Goal: Transaction & Acquisition: Purchase product/service

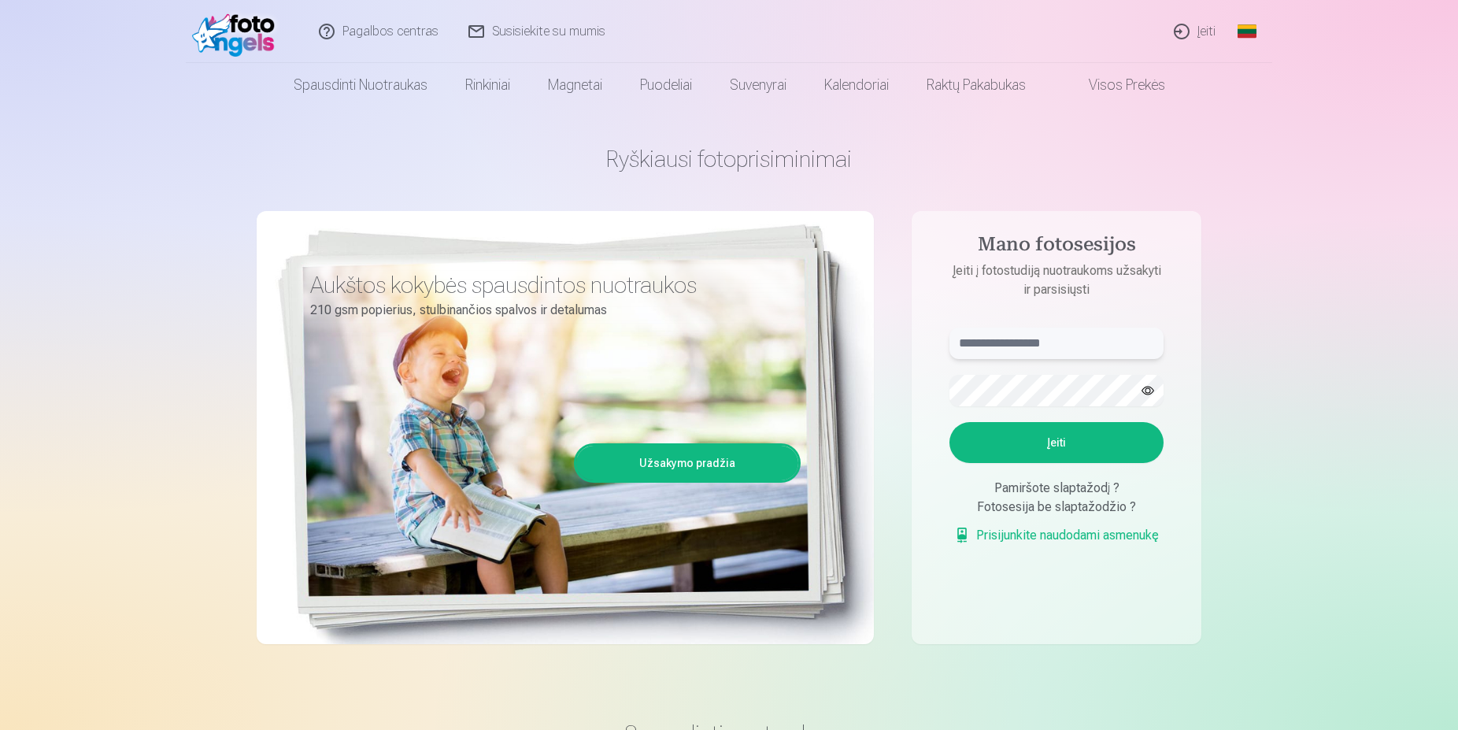
click at [1029, 345] on input "text" at bounding box center [1056, 342] width 214 height 31
drag, startPoint x: 1050, startPoint y: 435, endPoint x: 1042, endPoint y: 539, distance: 105.0
click at [1009, 566] on aside "**********" at bounding box center [1057, 427] width 290 height 433
drag, startPoint x: 1019, startPoint y: 342, endPoint x: 1012, endPoint y: 417, distance: 75.8
click at [1019, 342] on input "**********" at bounding box center [1056, 342] width 214 height 31
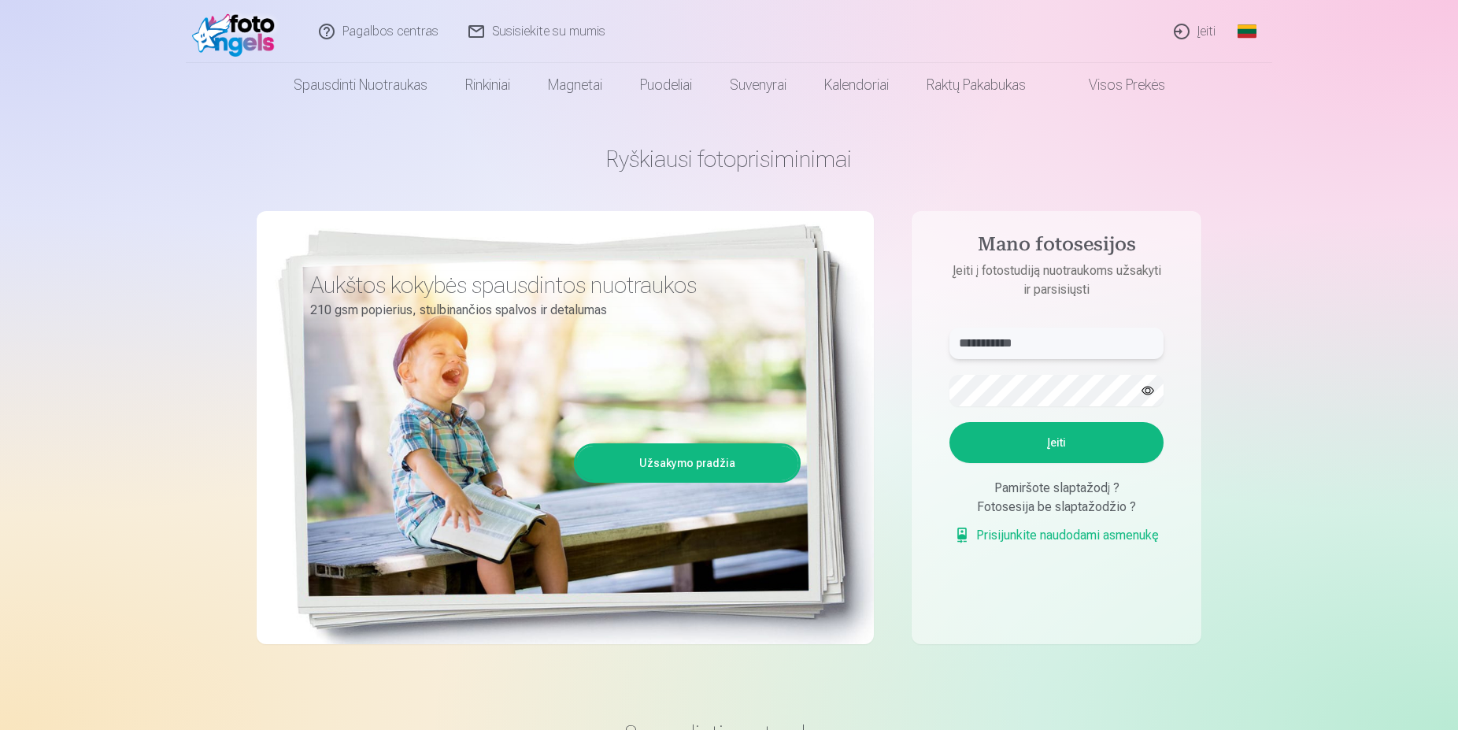
type input "**********"
click at [1149, 390] on button "button" at bounding box center [1148, 390] width 30 height 30
click at [1062, 451] on button "Įeiti" at bounding box center [1056, 442] width 214 height 41
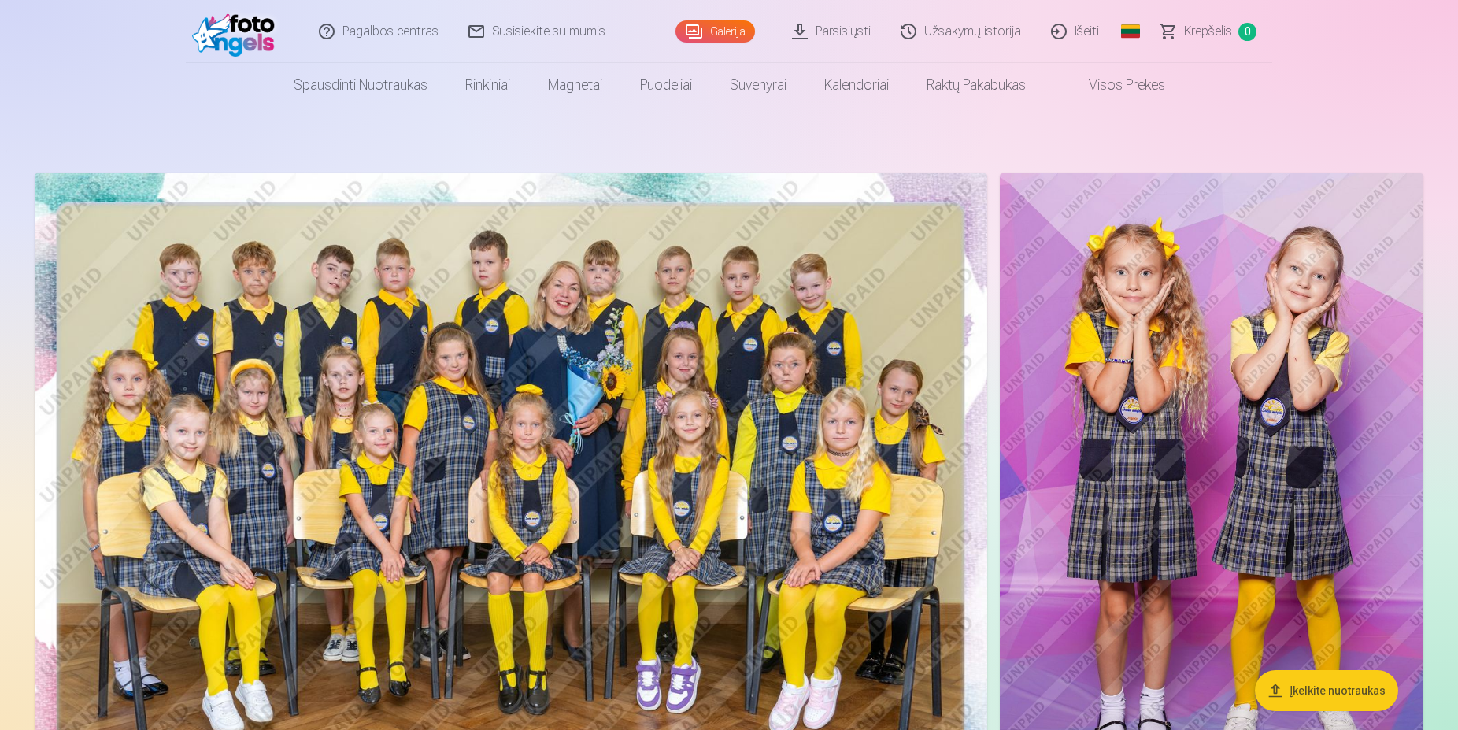
click at [603, 272] on img at bounding box center [511, 490] width 953 height 635
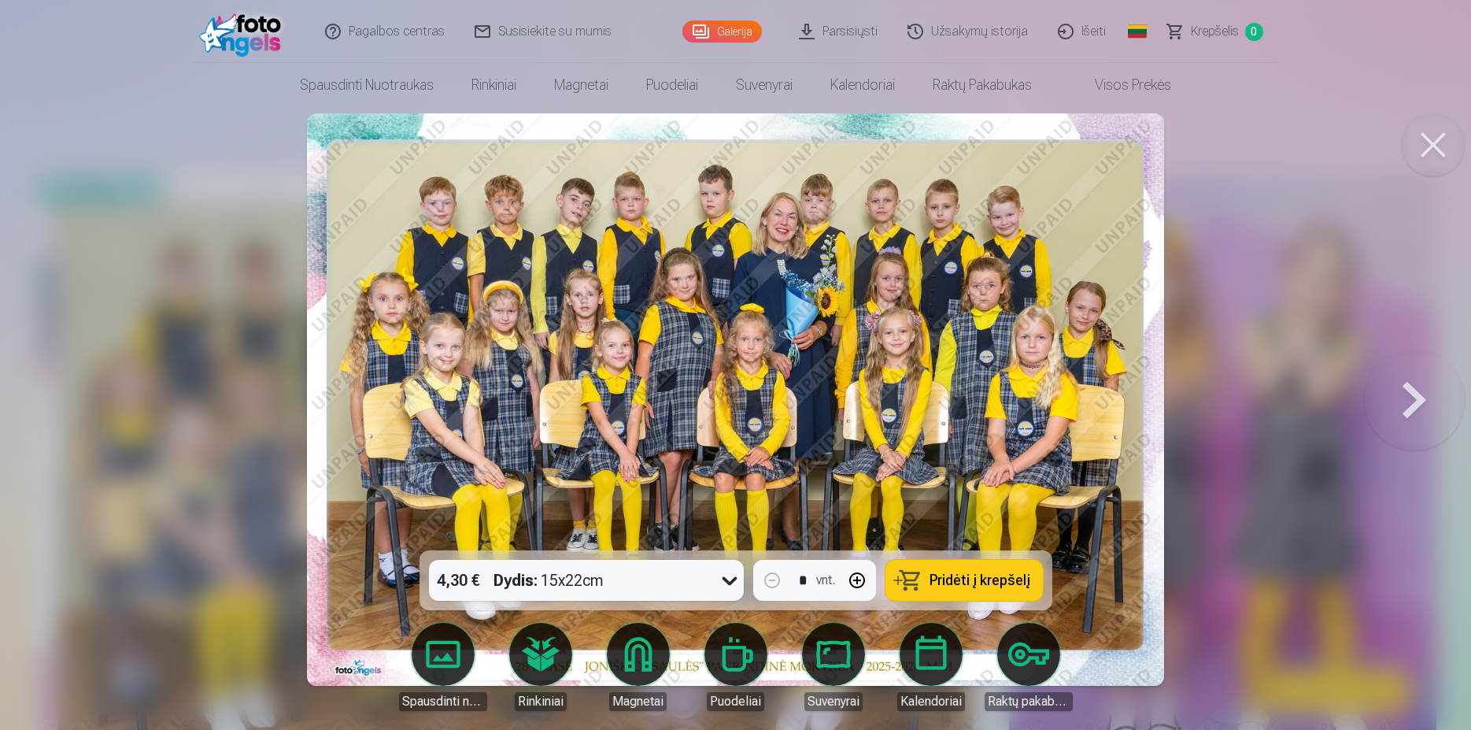
click at [723, 575] on icon at bounding box center [729, 580] width 25 height 25
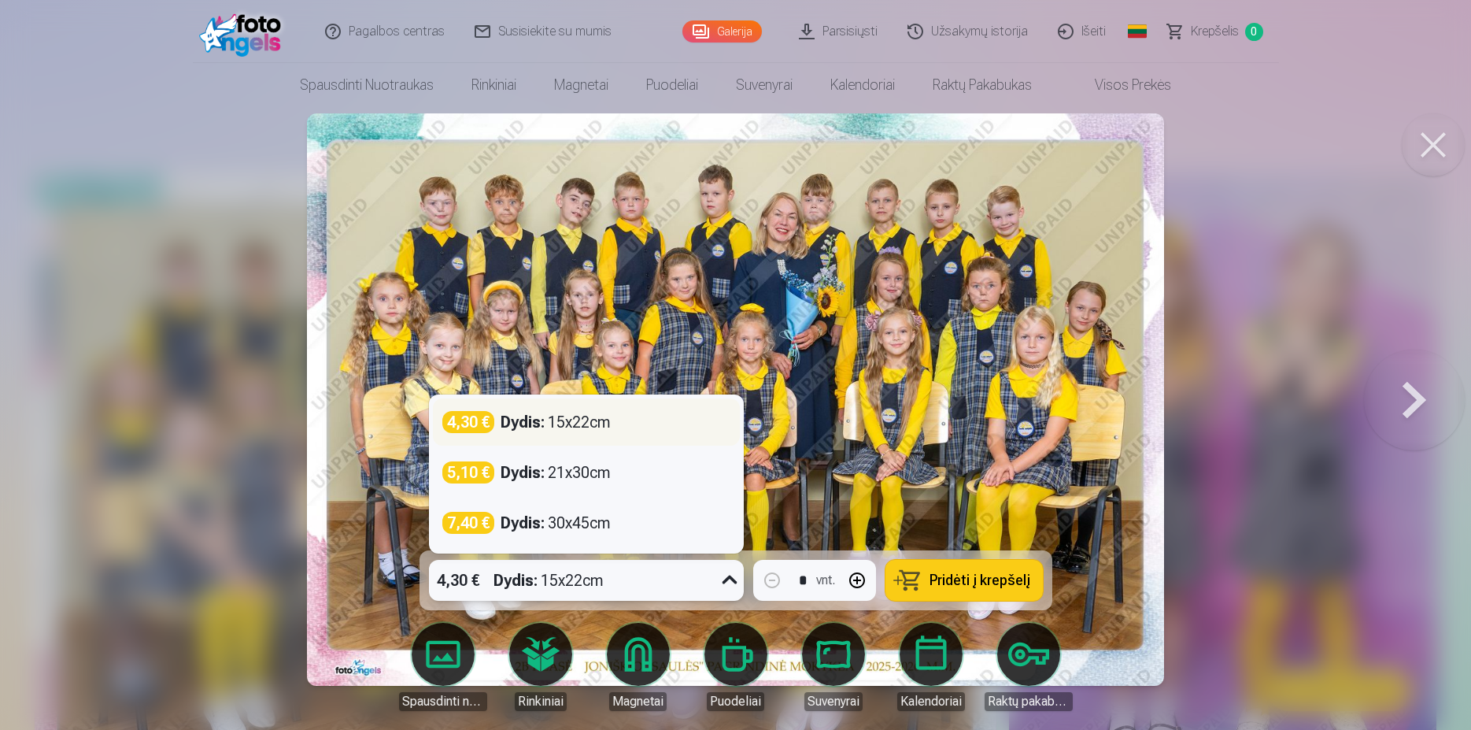
click at [674, 427] on div "4,30 € Dydis : 15x22cm" at bounding box center [586, 422] width 288 height 22
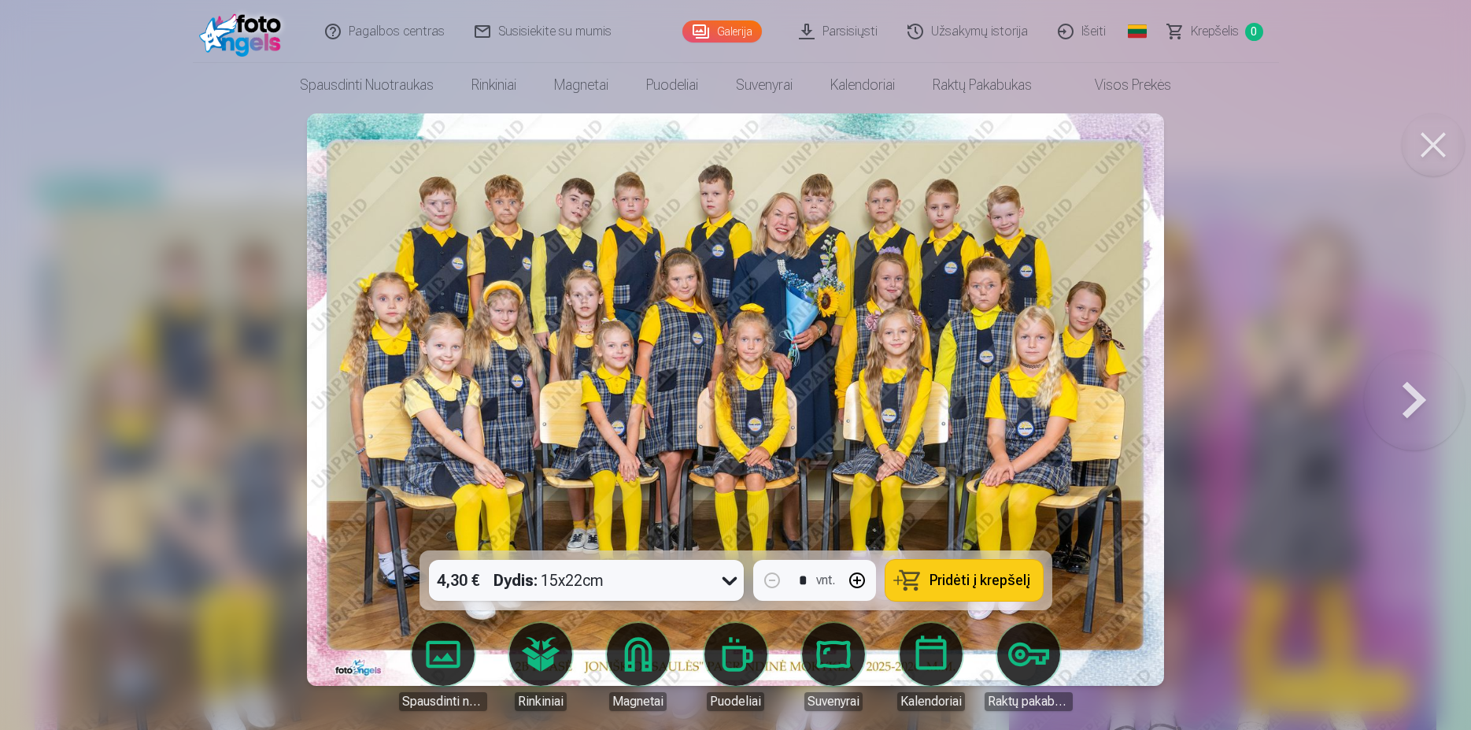
click at [940, 585] on span "Pridėti į krepšelį" at bounding box center [980, 580] width 101 height 14
click at [1414, 389] on button at bounding box center [1414, 399] width 101 height 270
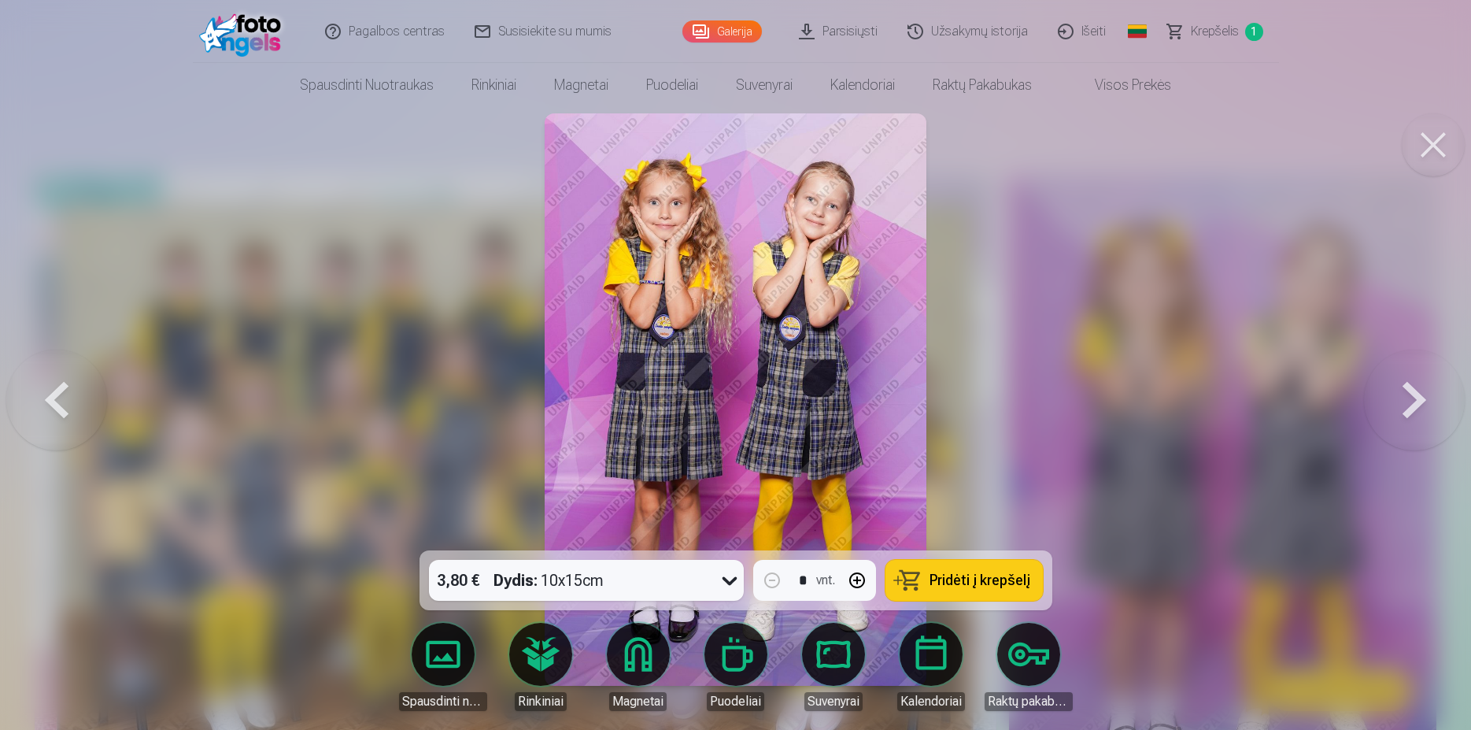
click at [1414, 389] on button at bounding box center [1414, 399] width 101 height 270
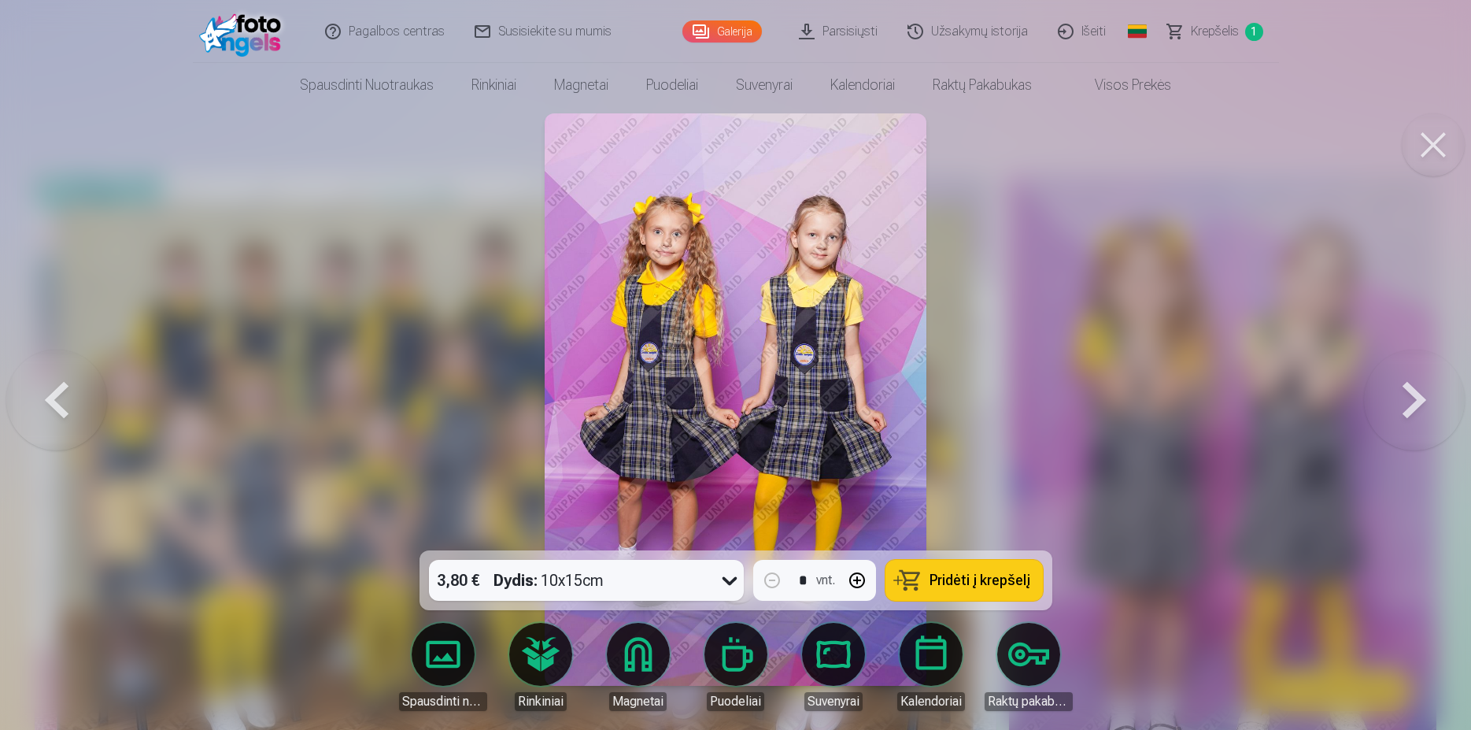
click at [1414, 389] on button at bounding box center [1414, 399] width 101 height 270
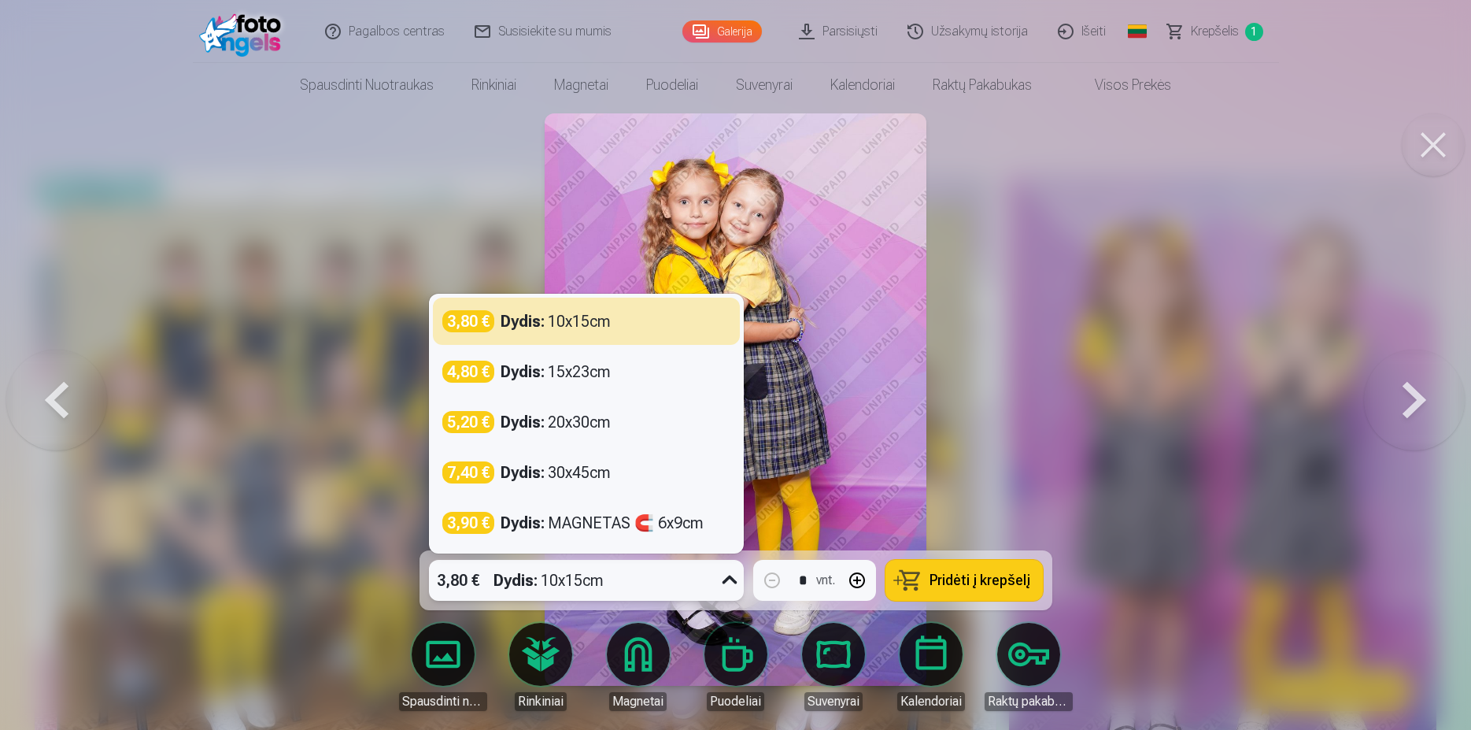
click at [724, 579] on icon at bounding box center [729, 579] width 15 height 9
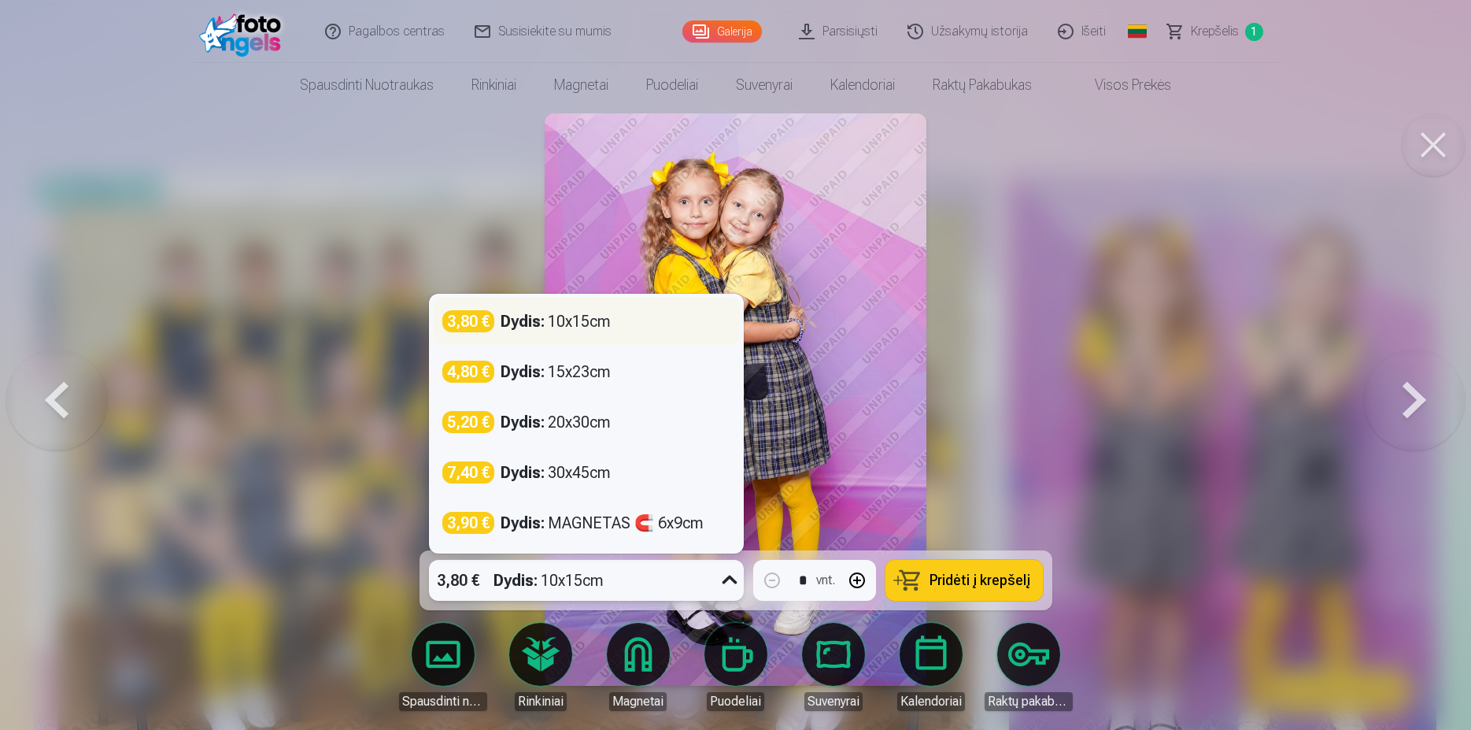
click at [627, 326] on div "3,80 € Dydis : 10x15cm" at bounding box center [586, 321] width 288 height 22
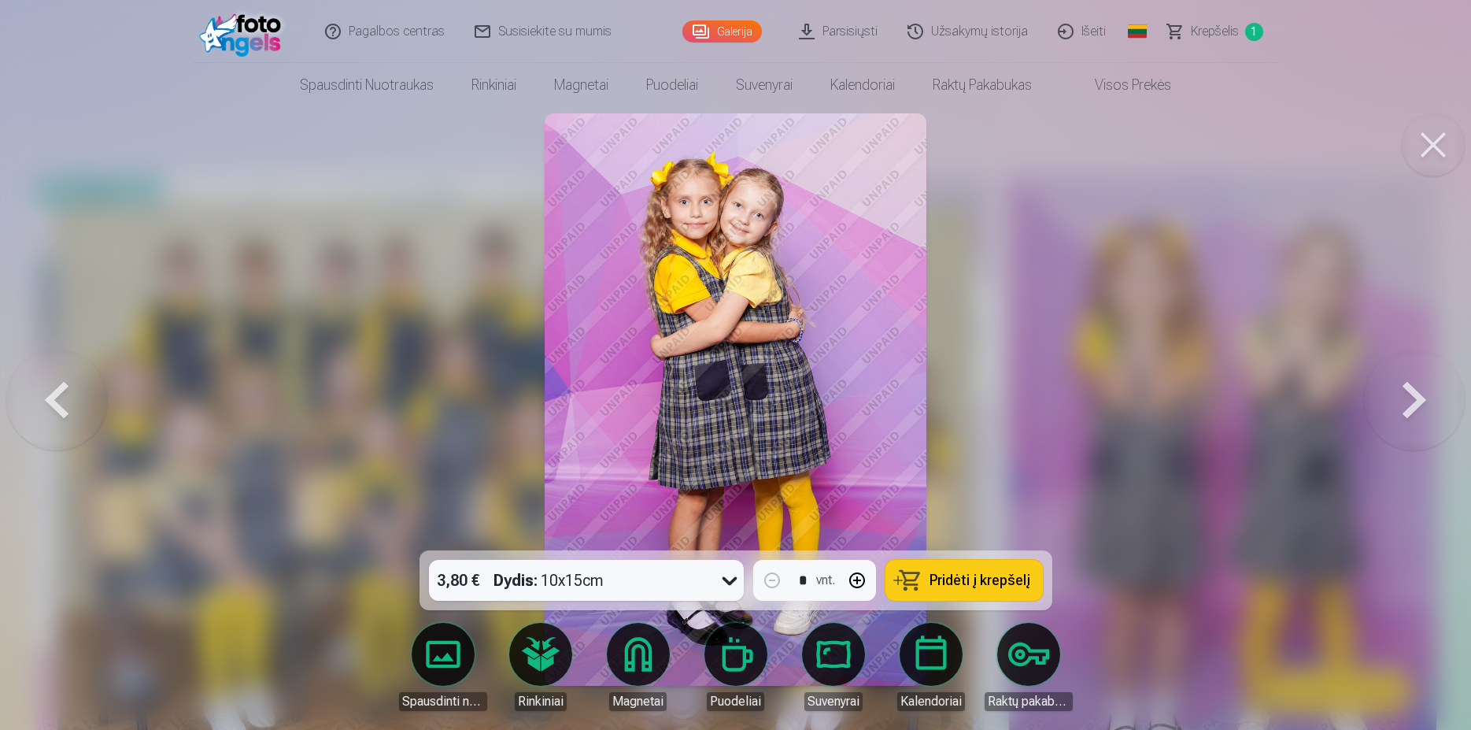
click at [970, 577] on span "Pridėti į krepšelį" at bounding box center [980, 580] width 101 height 14
click at [1422, 390] on button at bounding box center [1414, 399] width 101 height 270
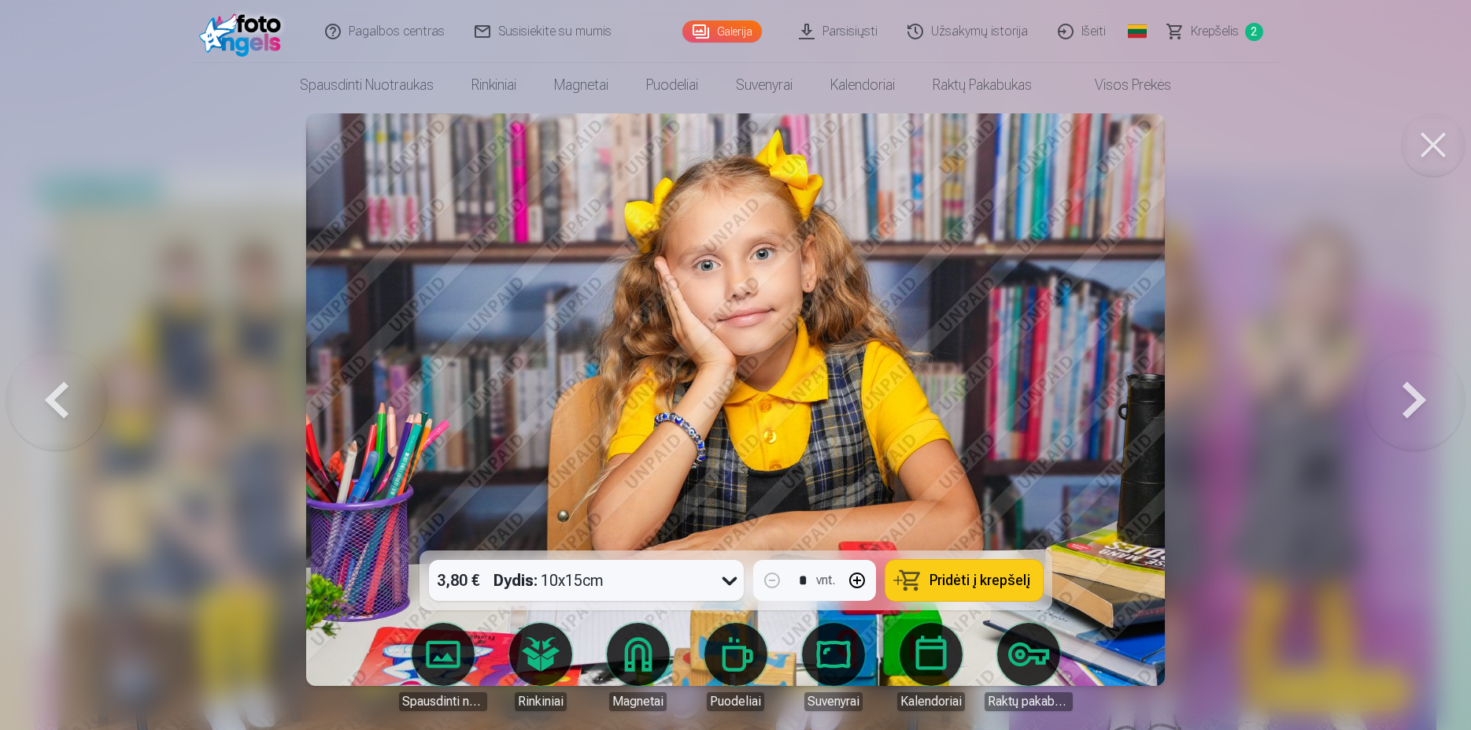
click at [1422, 390] on button at bounding box center [1414, 399] width 101 height 270
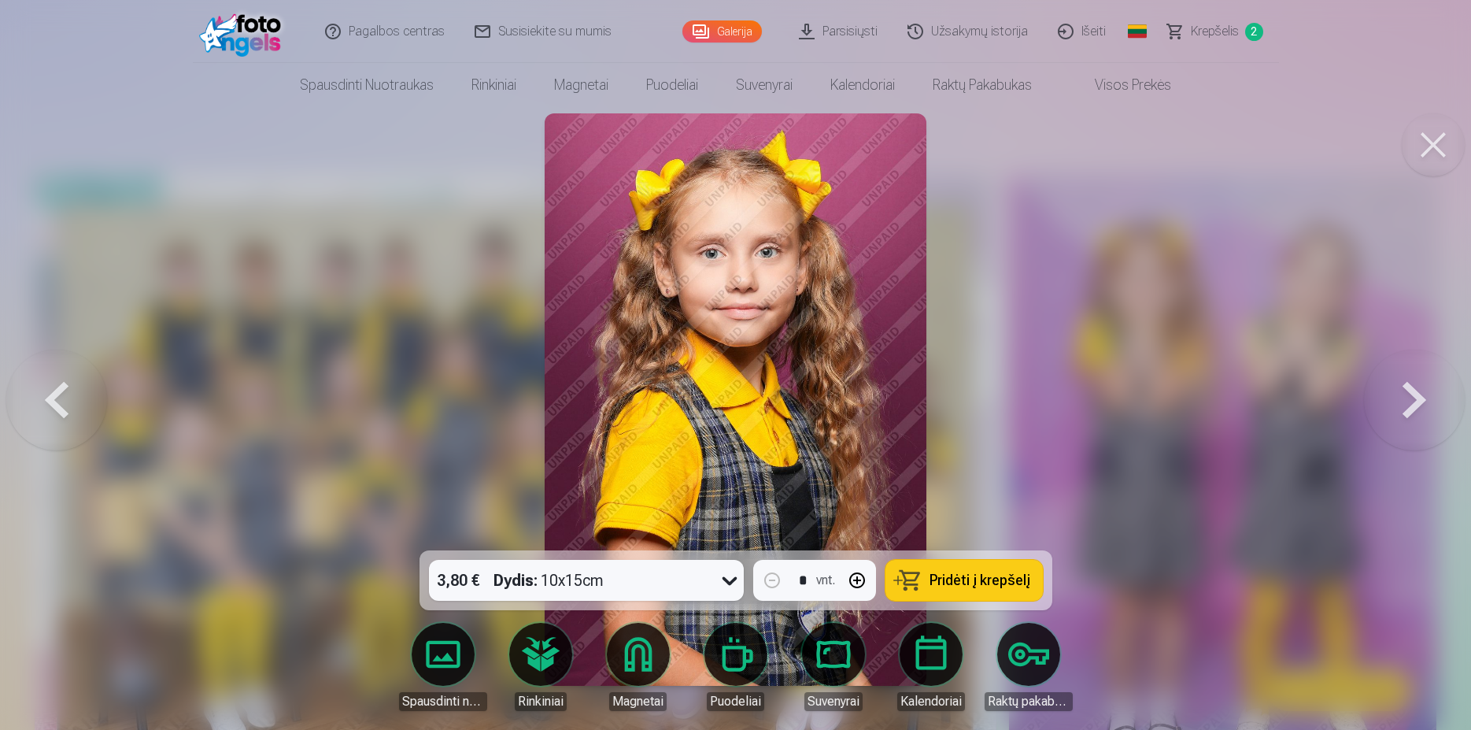
click at [1422, 390] on button at bounding box center [1414, 399] width 101 height 270
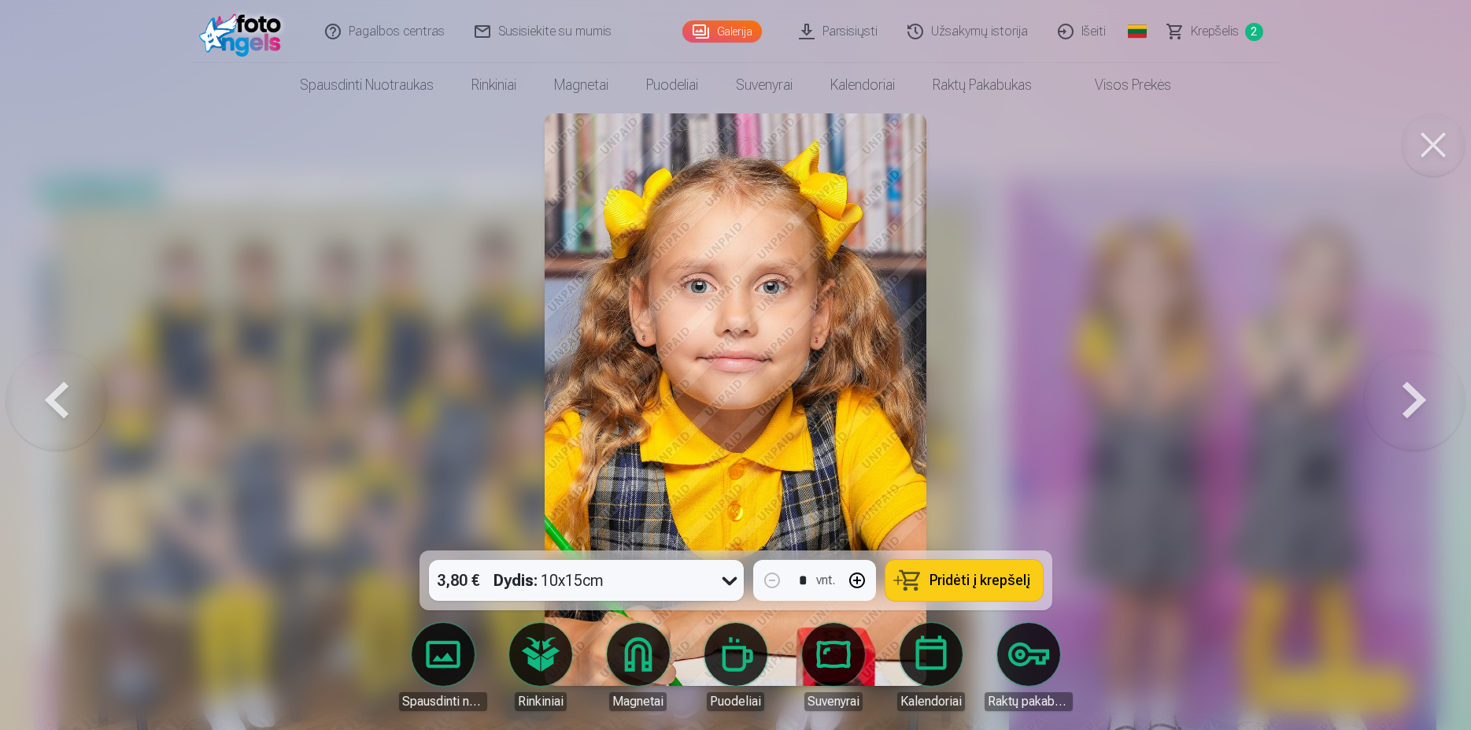
click at [1422, 390] on button at bounding box center [1414, 399] width 101 height 270
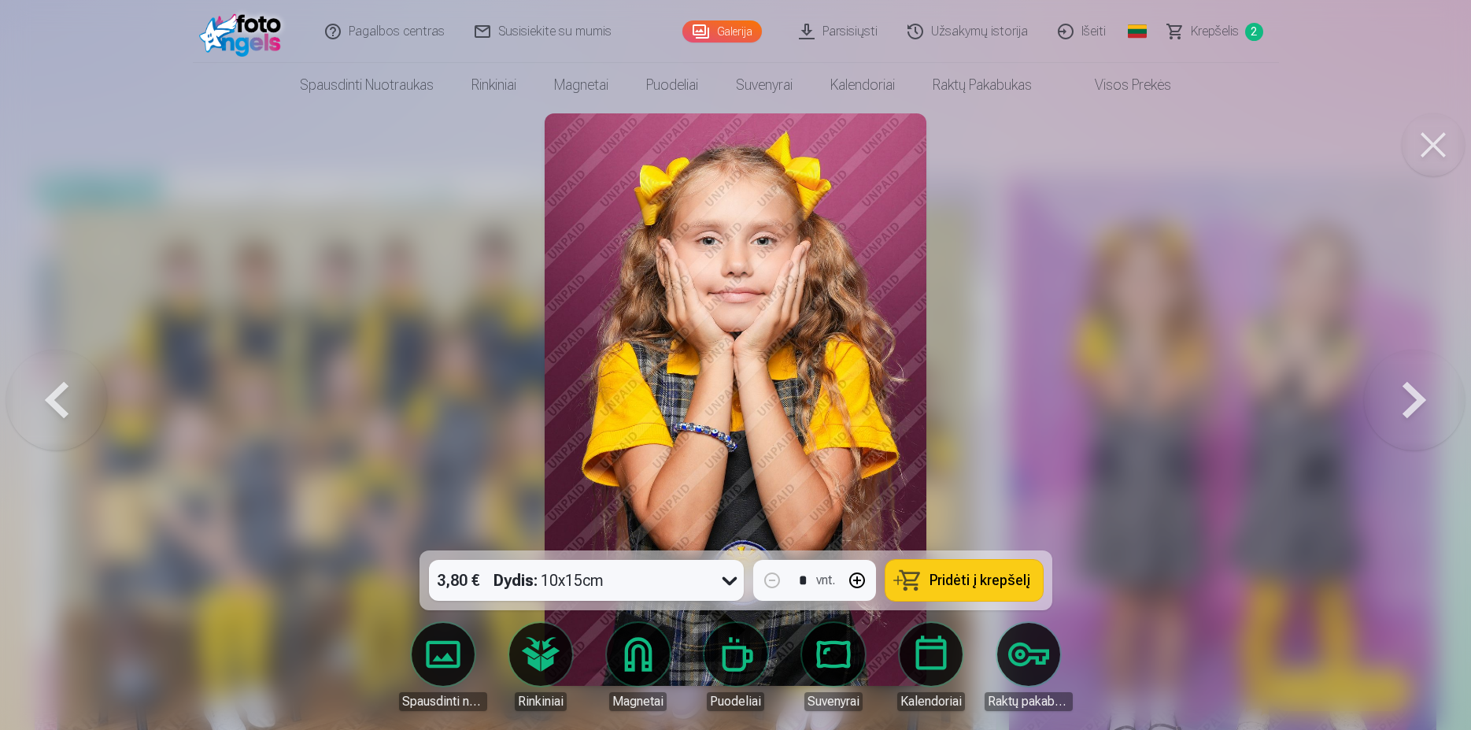
click at [1422, 390] on button at bounding box center [1414, 399] width 101 height 270
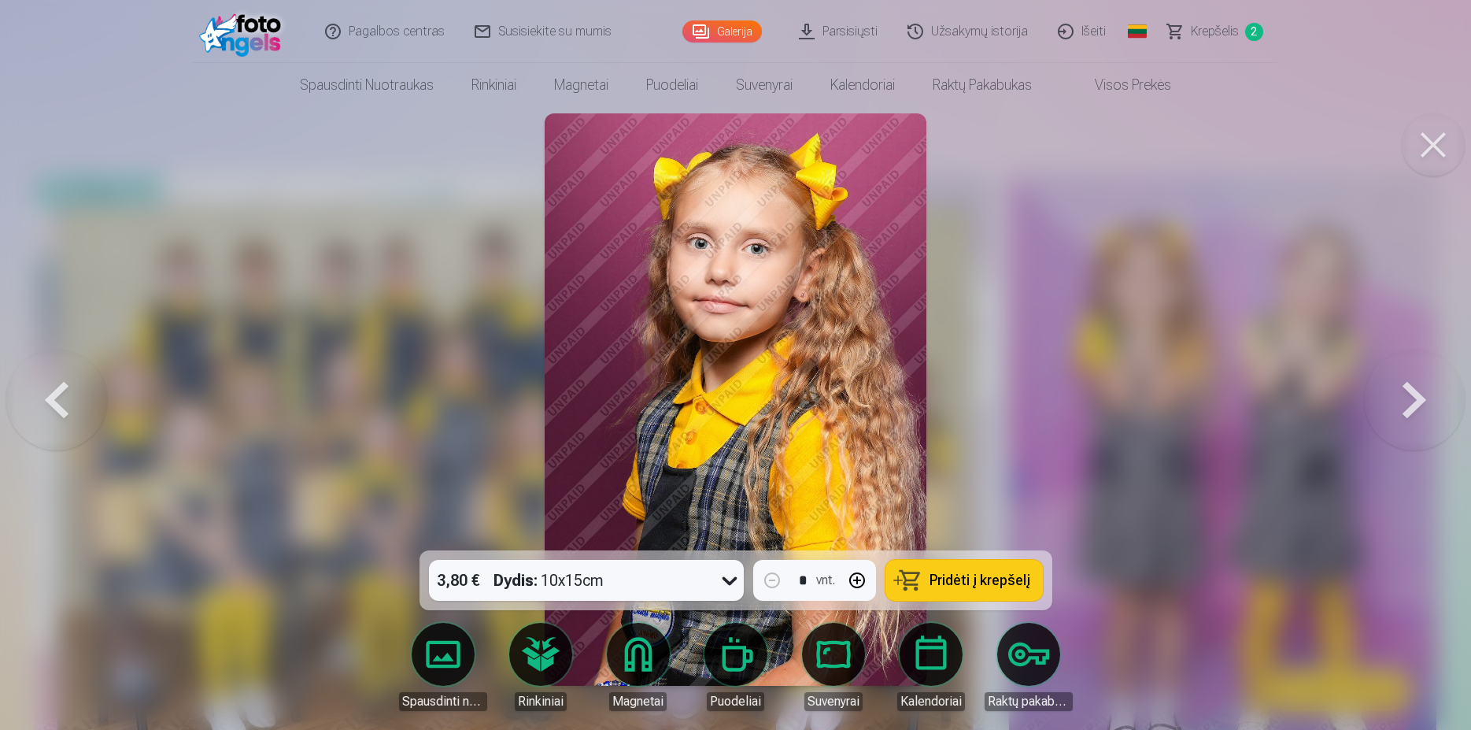
click at [964, 577] on span "Pridėti į krepšelį" at bounding box center [980, 580] width 101 height 14
click at [1452, 135] on button at bounding box center [1433, 144] width 63 height 63
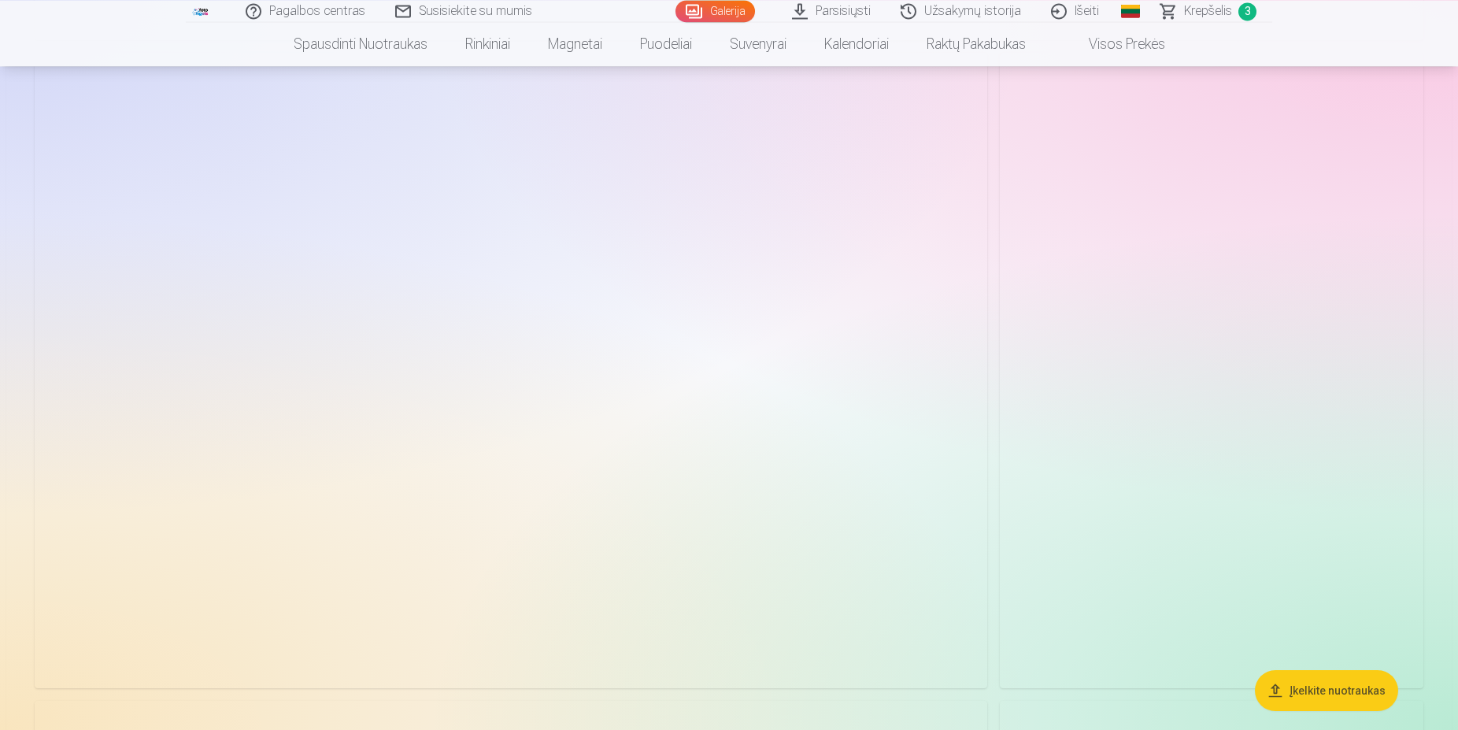
scroll to position [5059, 0]
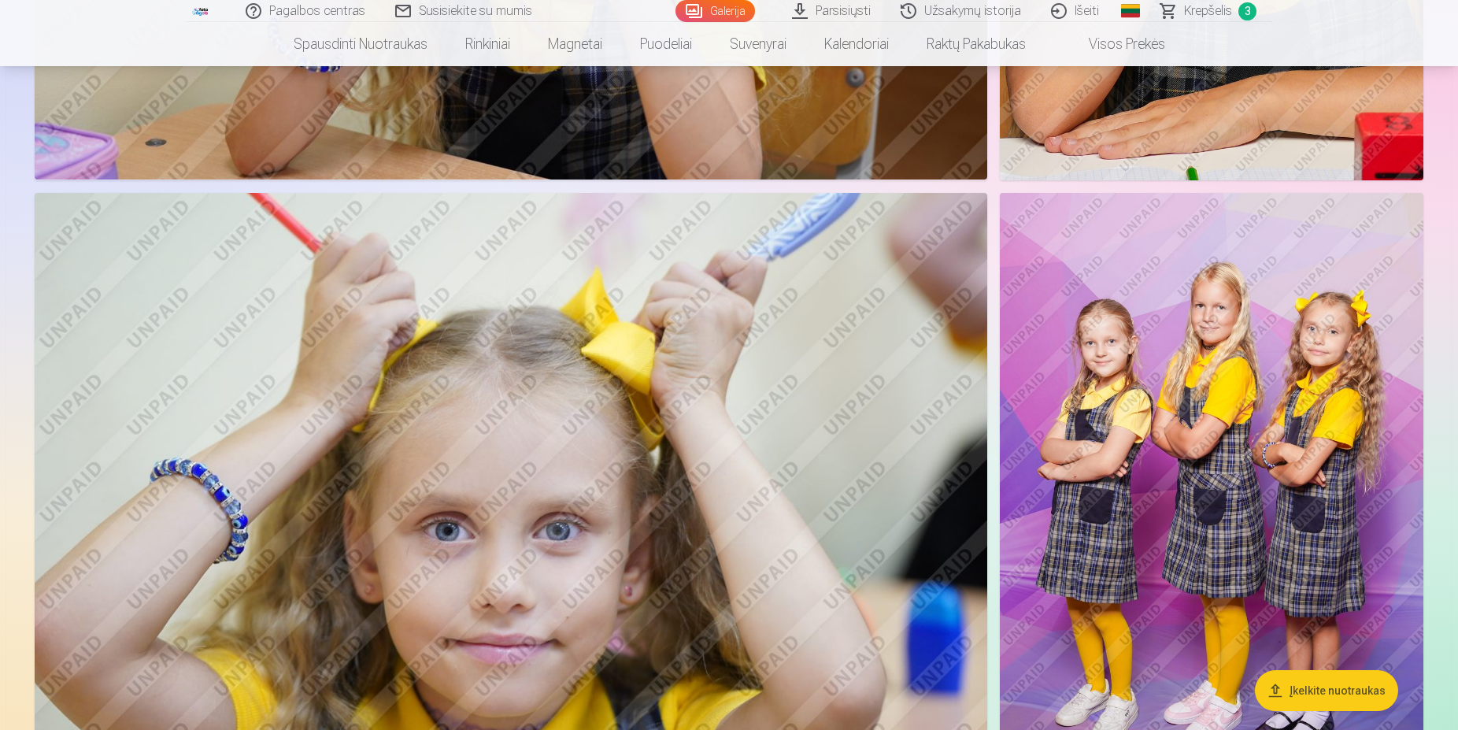
click at [1264, 364] on img at bounding box center [1212, 510] width 424 height 635
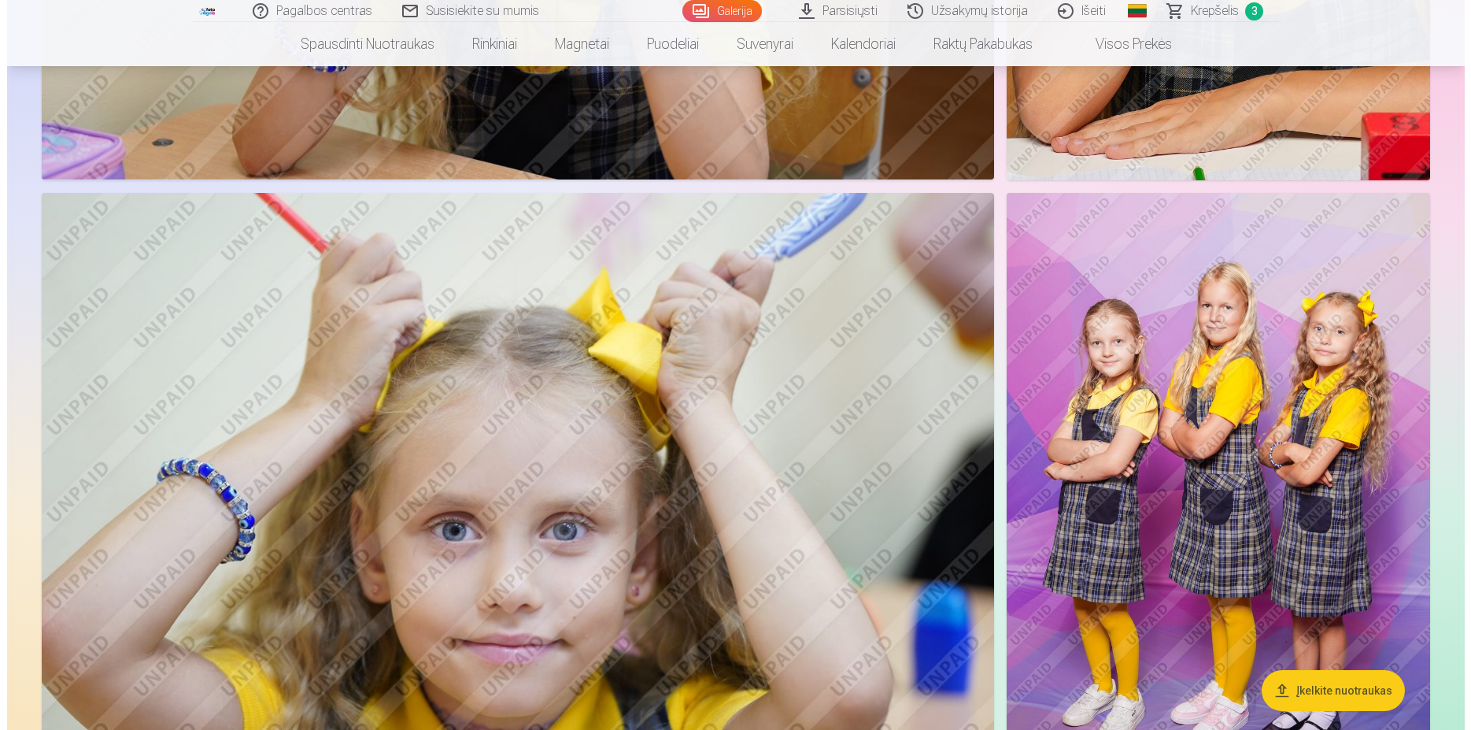
scroll to position [5587, 0]
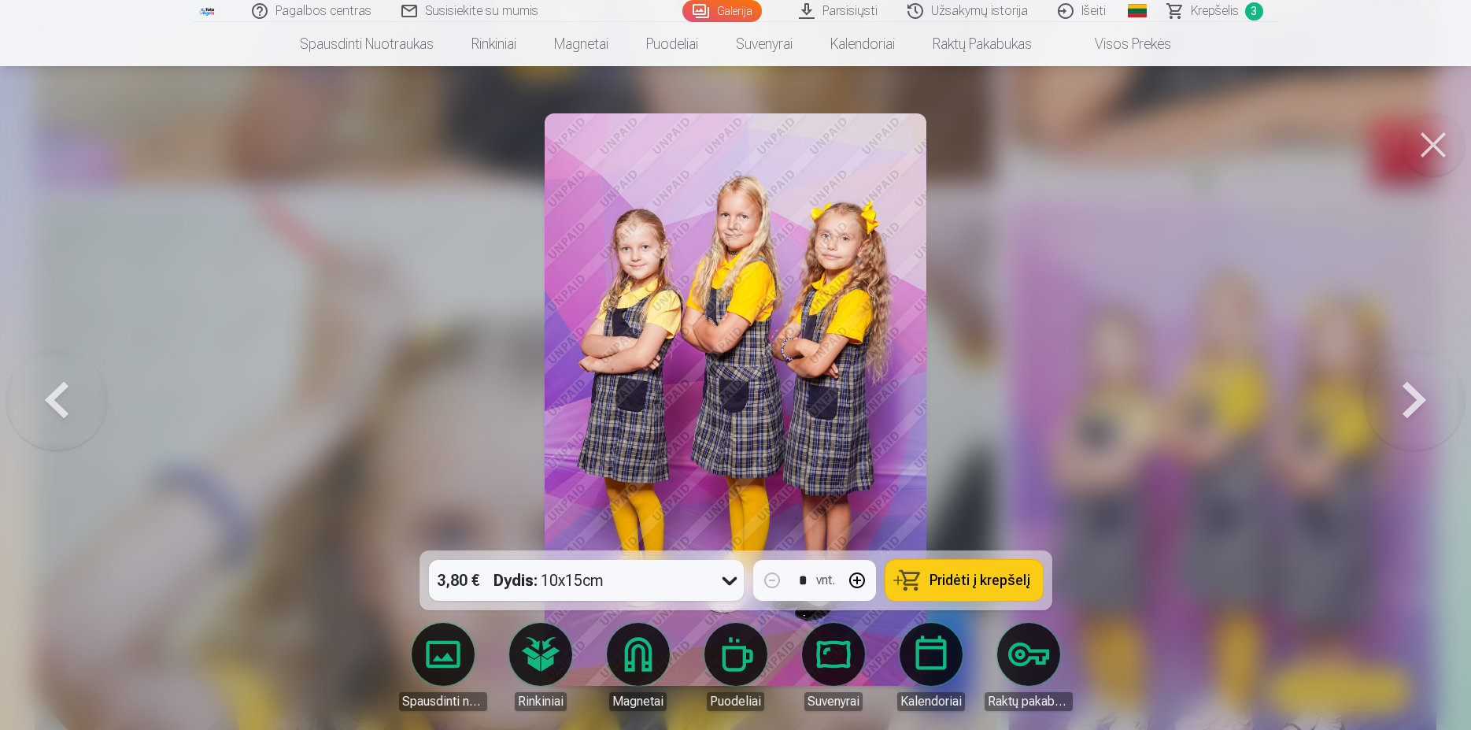
click at [971, 583] on span "Pridėti į krepšelį" at bounding box center [980, 580] width 101 height 14
click at [1438, 144] on button at bounding box center [1433, 144] width 63 height 63
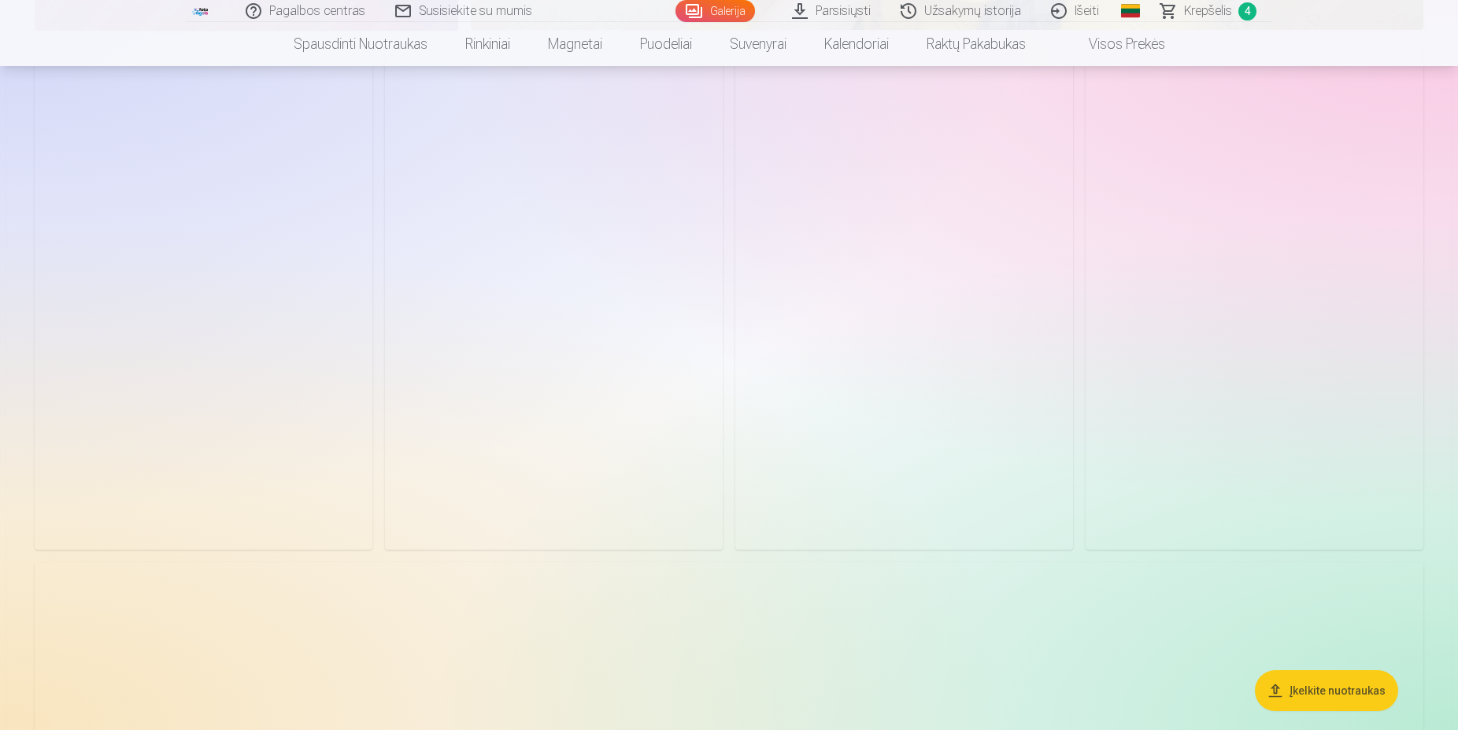
scroll to position [6664, 0]
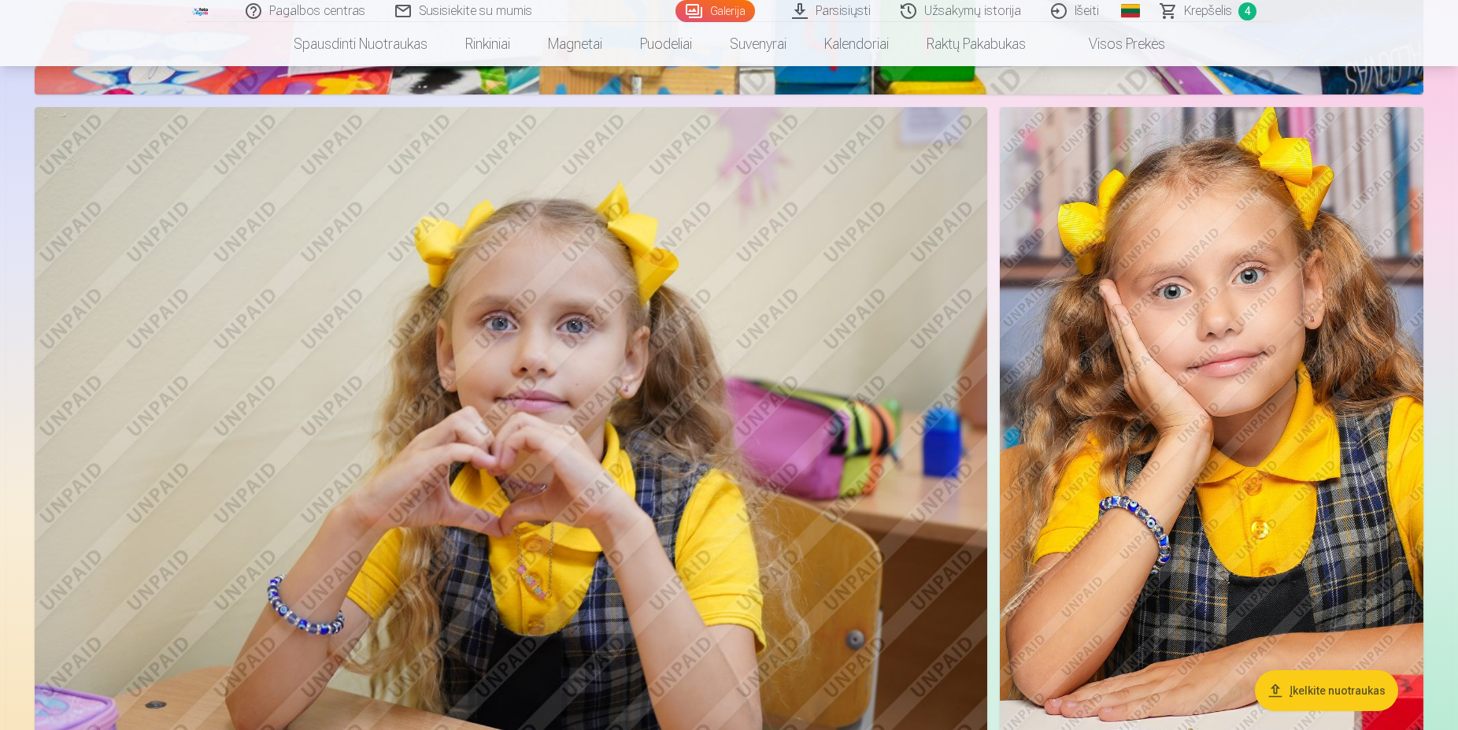
click at [1292, 307] on img at bounding box center [1212, 424] width 424 height 635
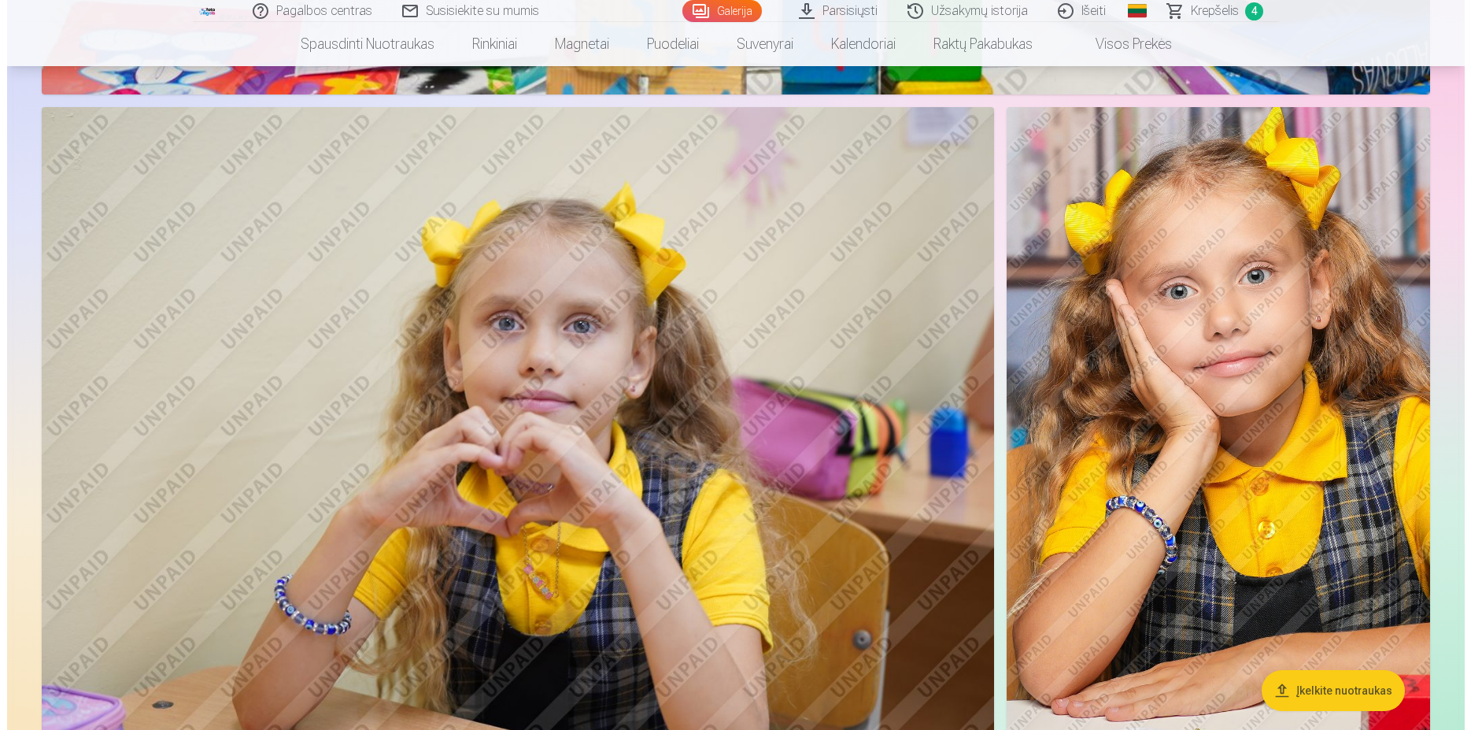
scroll to position [5016, 0]
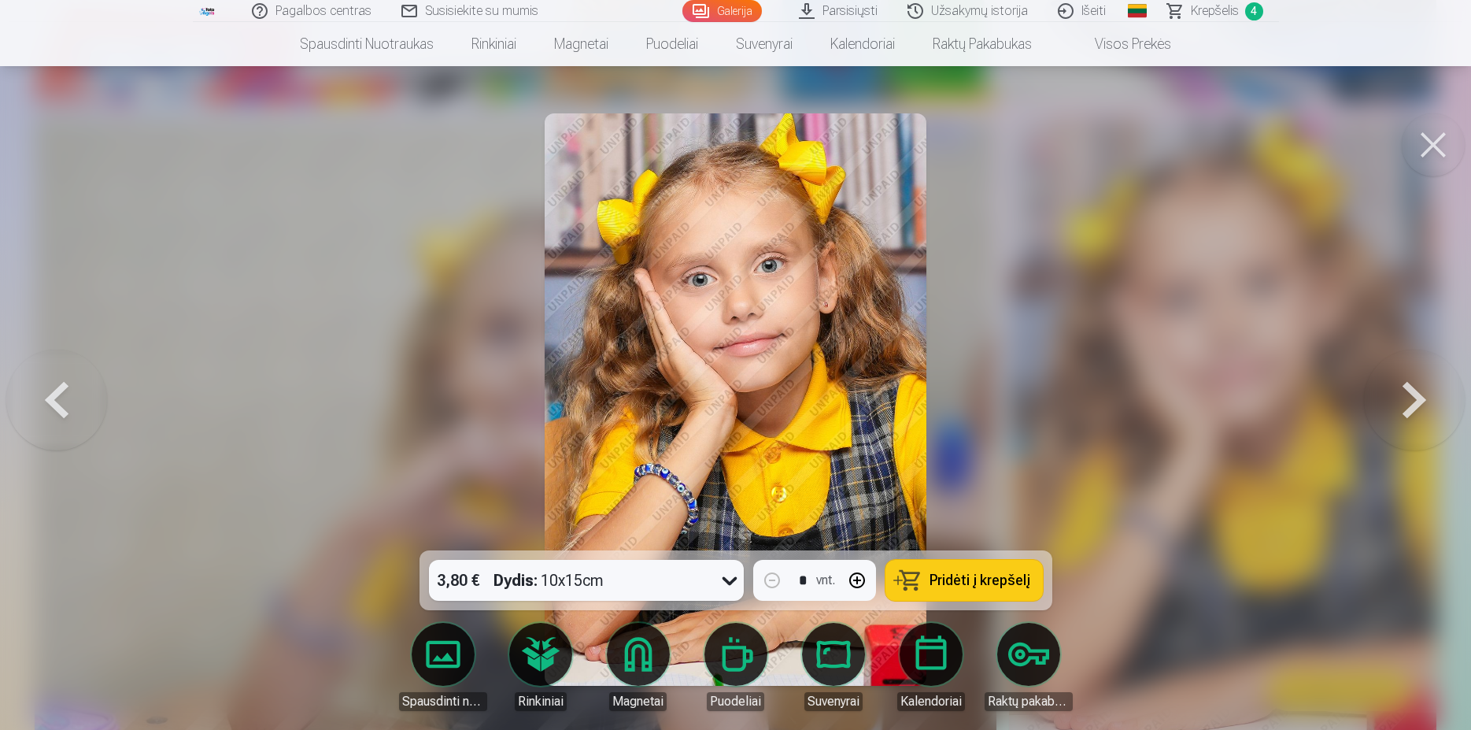
click at [971, 583] on span "Pridėti į krepšelį" at bounding box center [980, 580] width 101 height 14
click at [1445, 142] on button at bounding box center [1433, 144] width 63 height 63
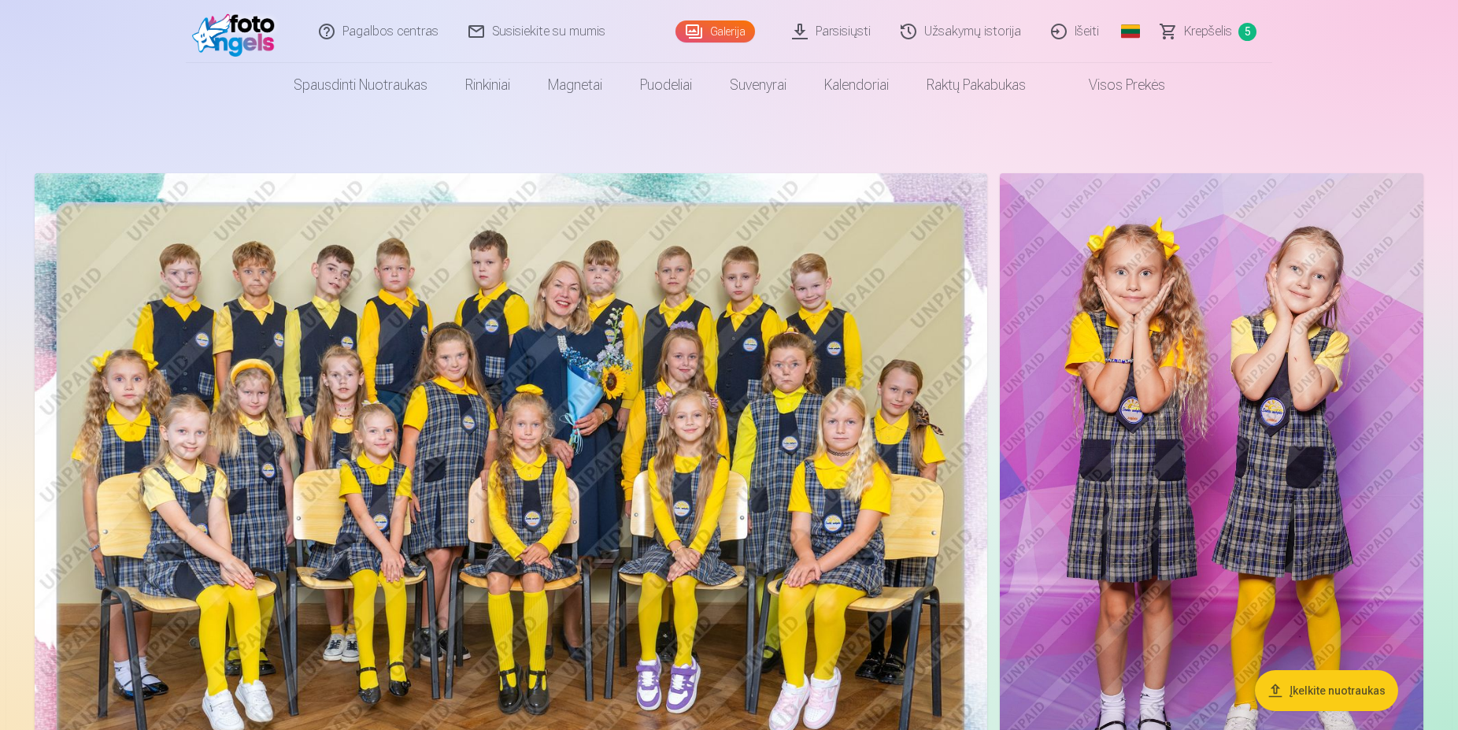
click at [1212, 22] on link "Krepšelis 5" at bounding box center [1209, 31] width 126 height 63
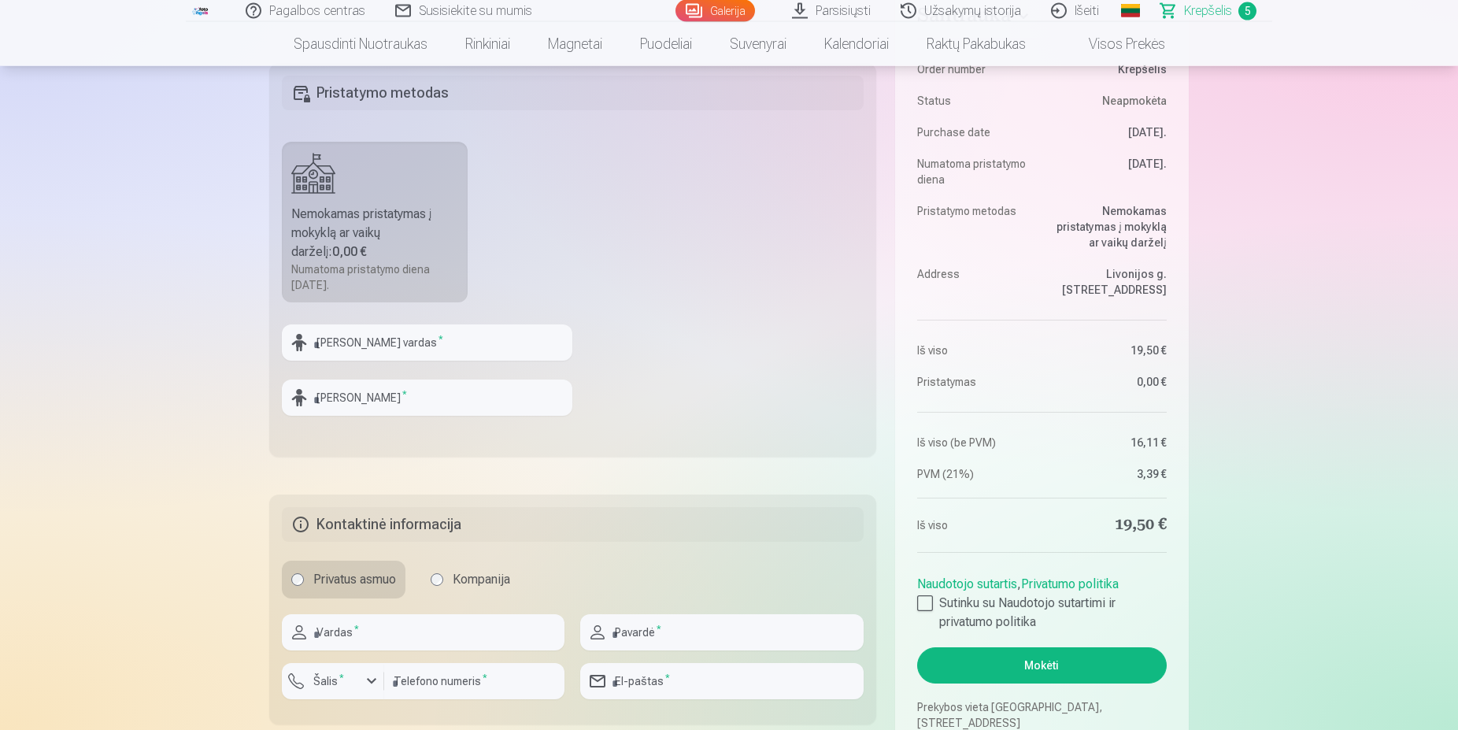
scroll to position [642, 0]
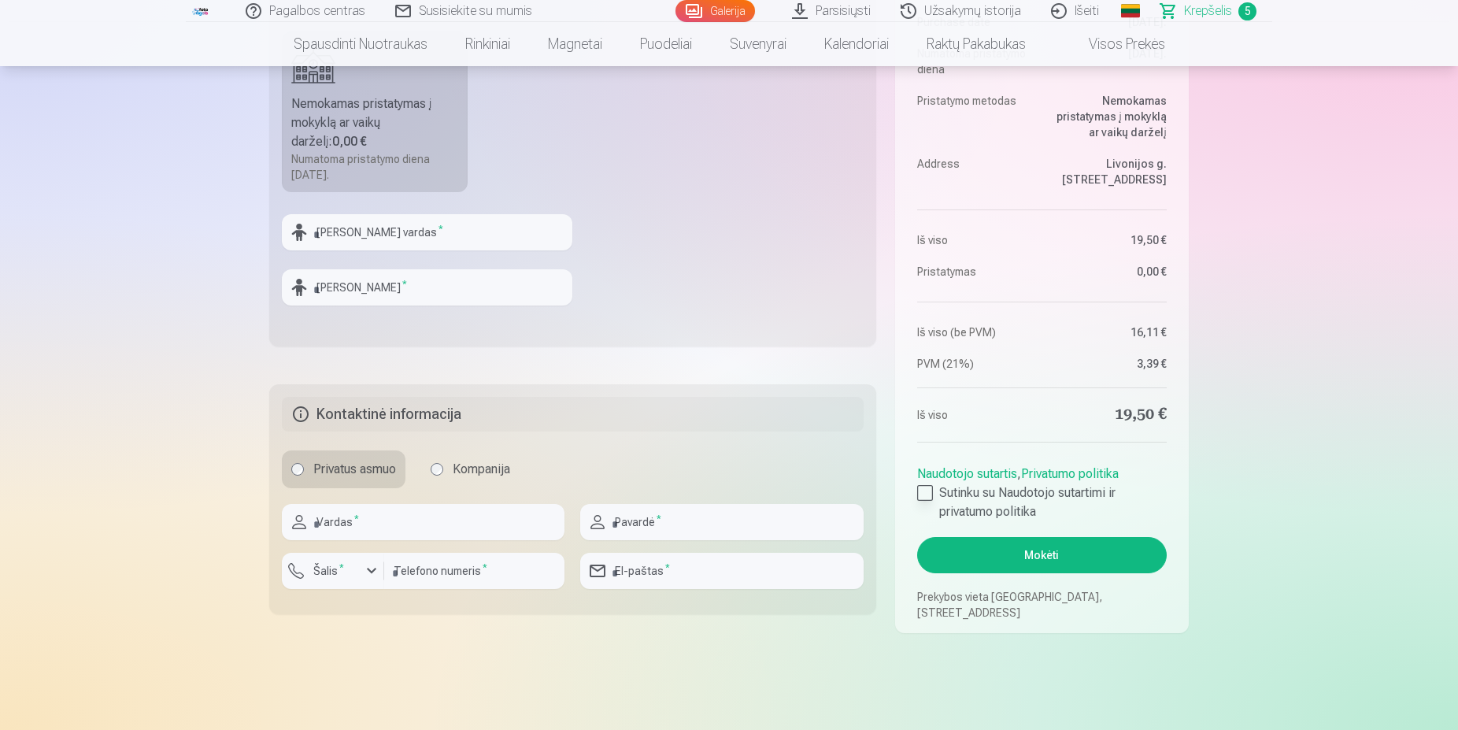
click at [923, 488] on div at bounding box center [925, 493] width 16 height 16
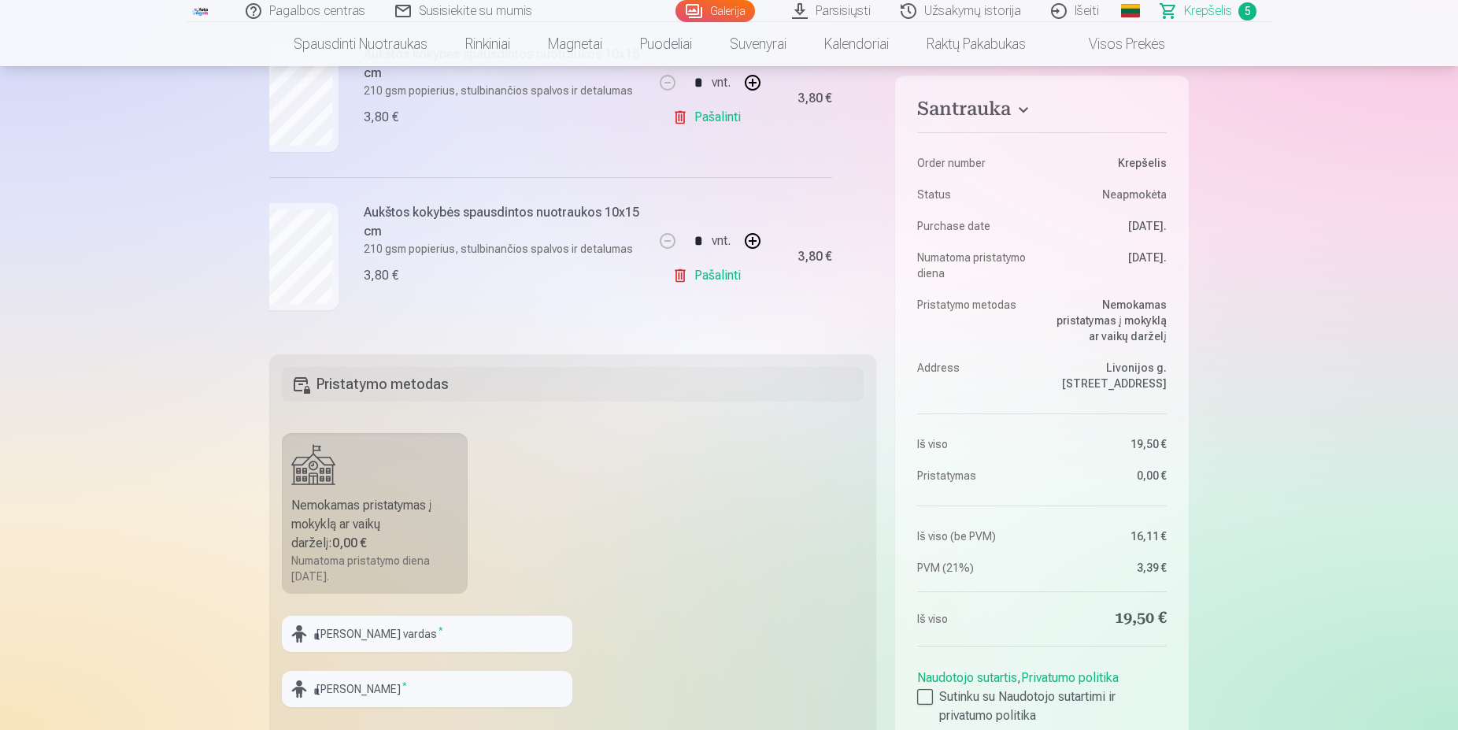
scroll to position [0, 0]
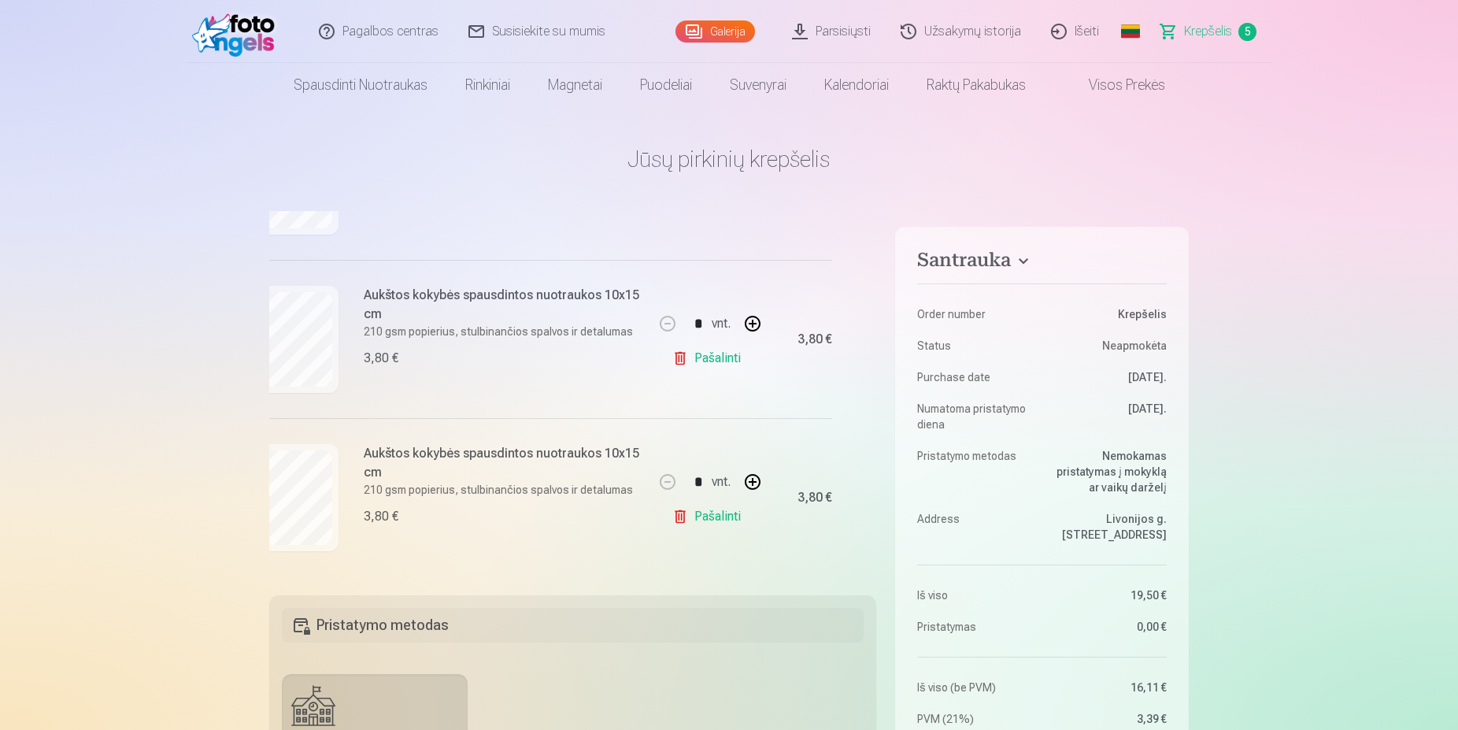
click at [727, 35] on link "Galerija" at bounding box center [715, 31] width 80 height 22
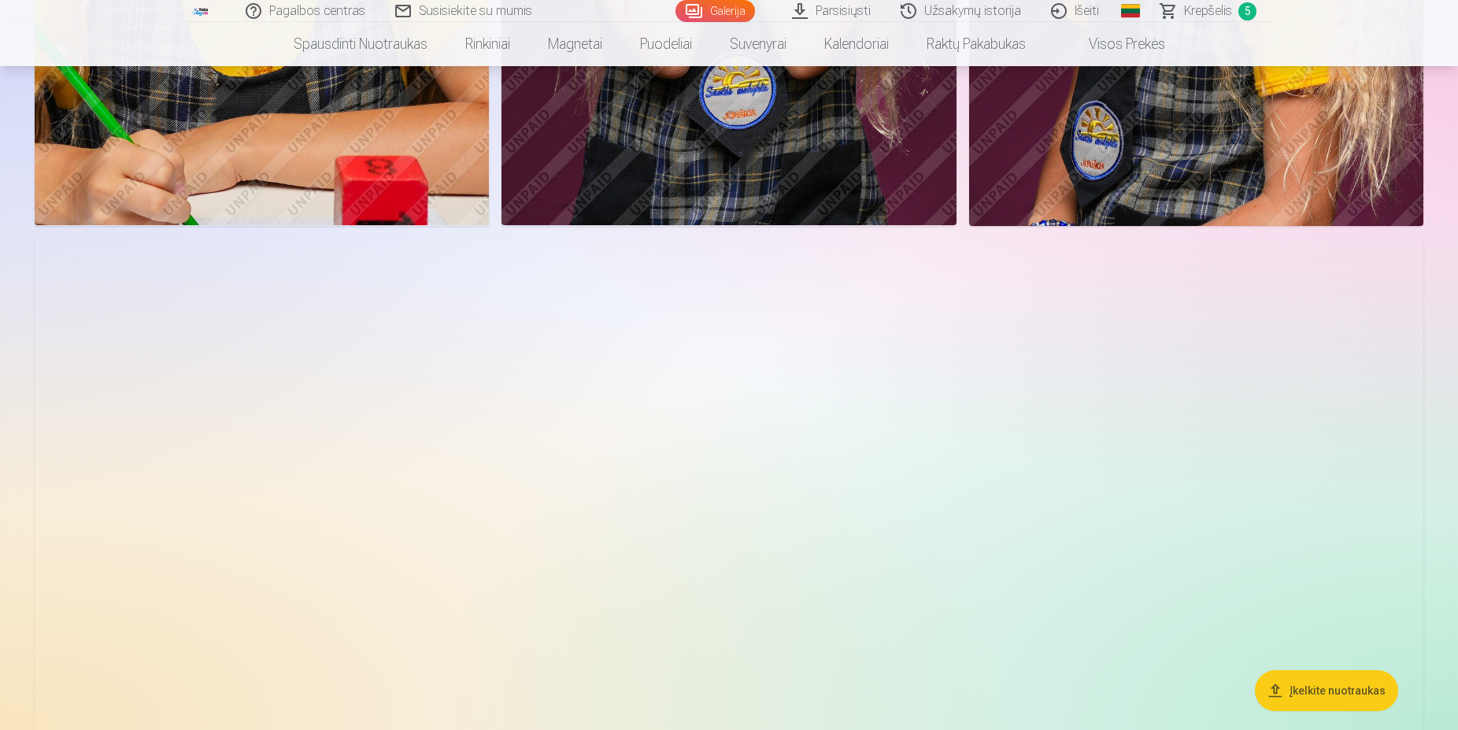
scroll to position [2489, 0]
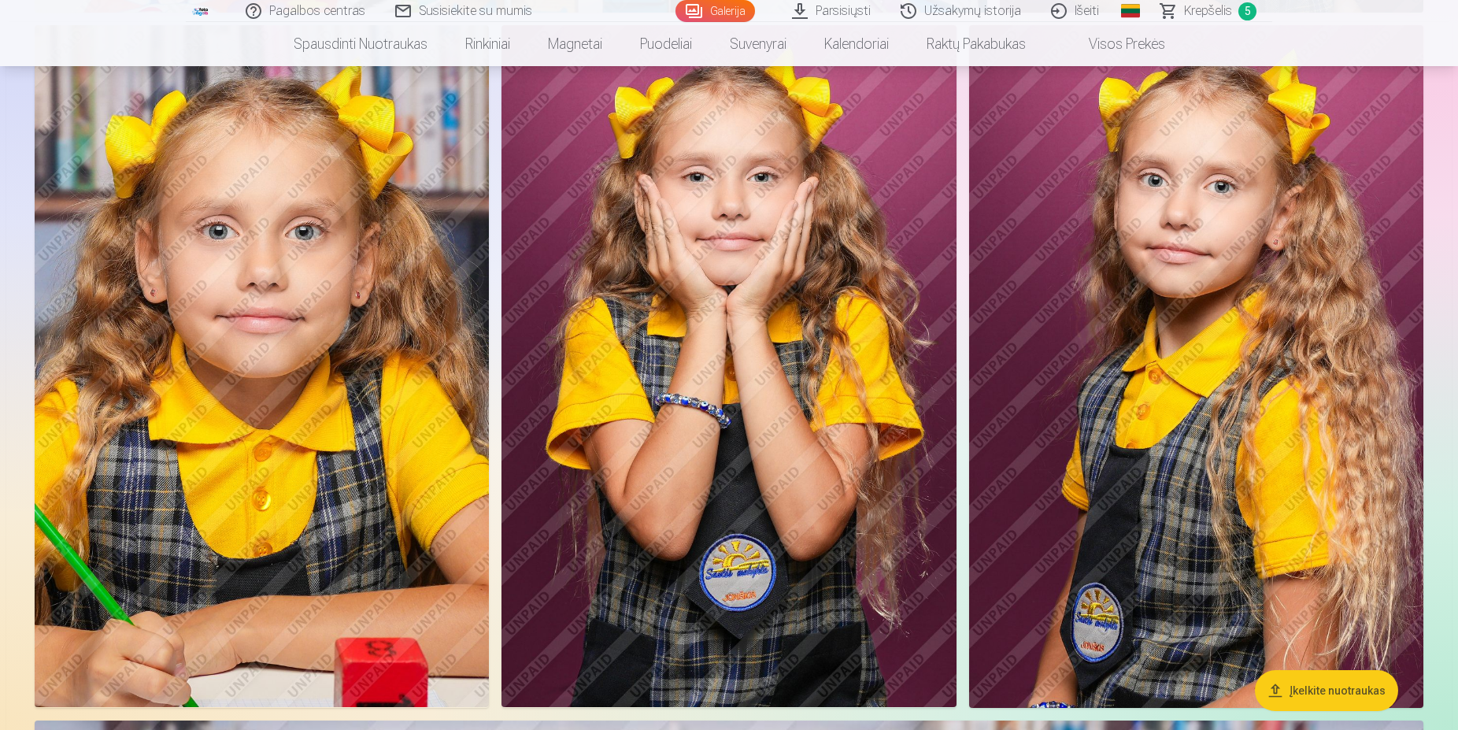
click at [887, 380] on img at bounding box center [728, 366] width 454 height 682
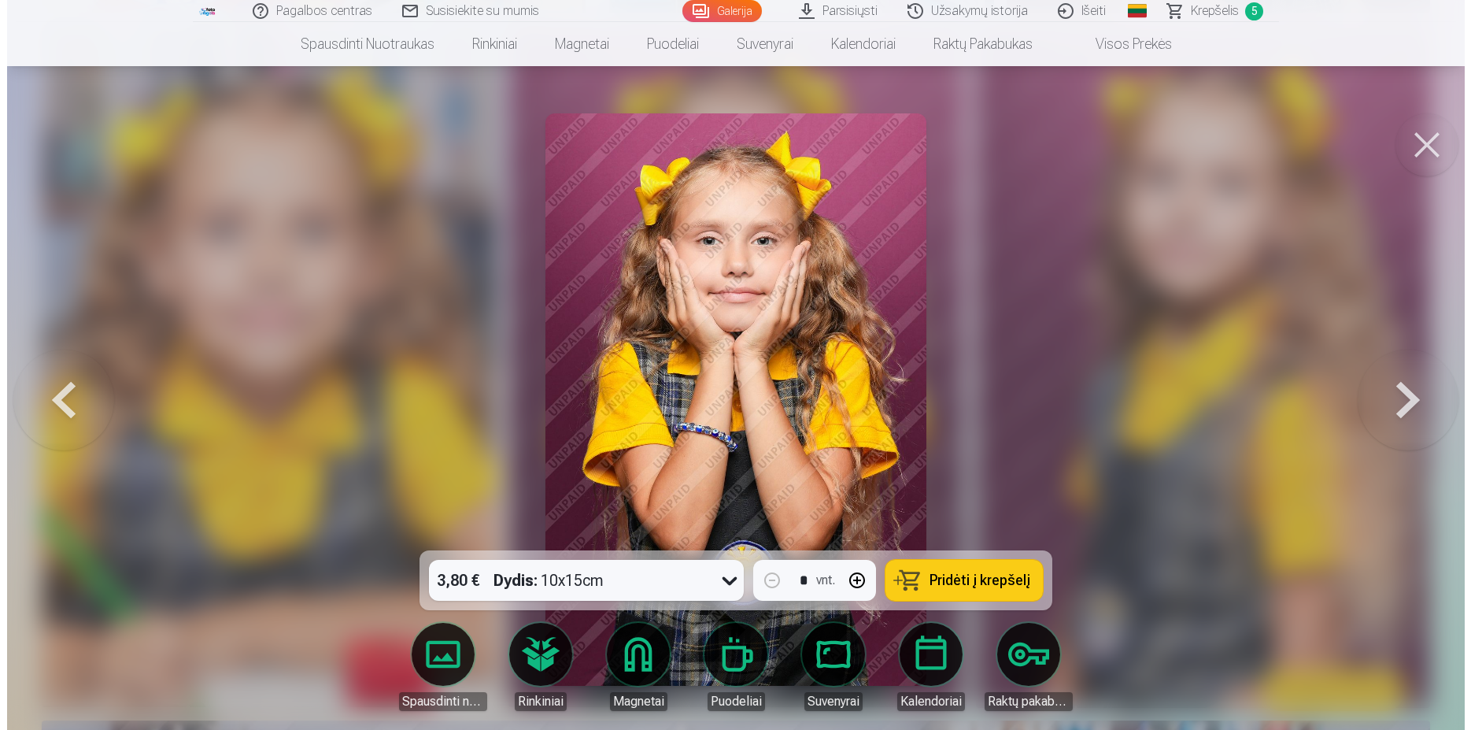
scroll to position [2505, 0]
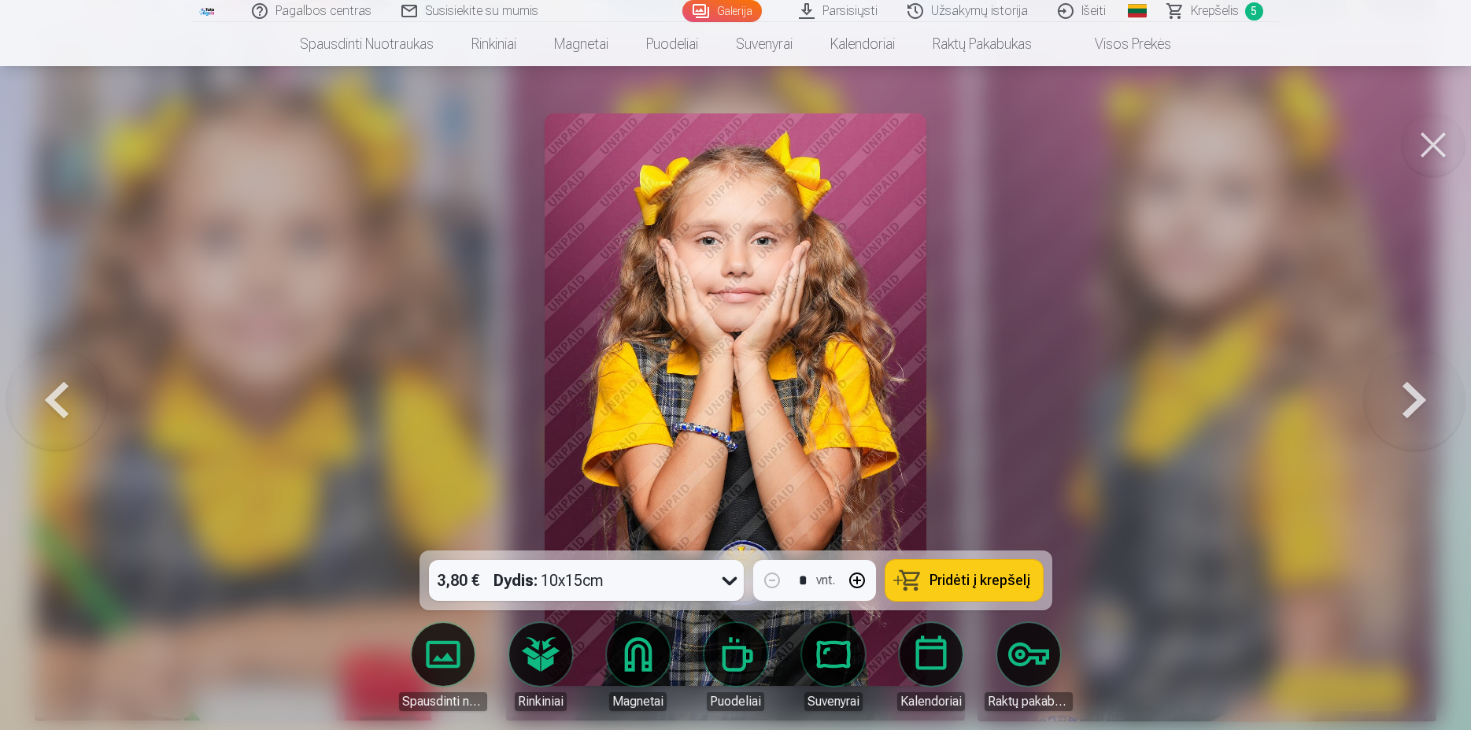
click at [959, 590] on button "Pridėti į krepšelį" at bounding box center [964, 580] width 157 height 41
click at [1210, 12] on span "Krepšelis" at bounding box center [1215, 11] width 48 height 19
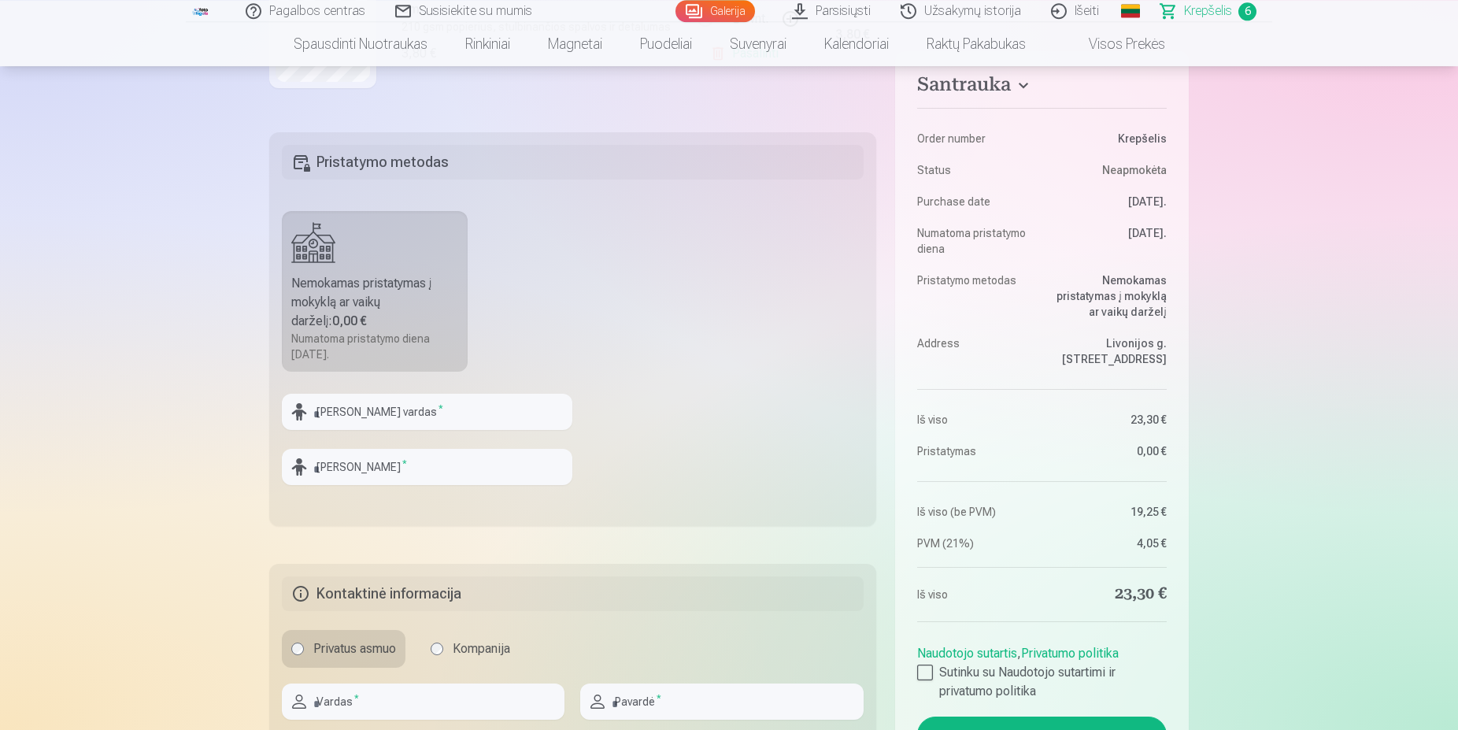
scroll to position [482, 0]
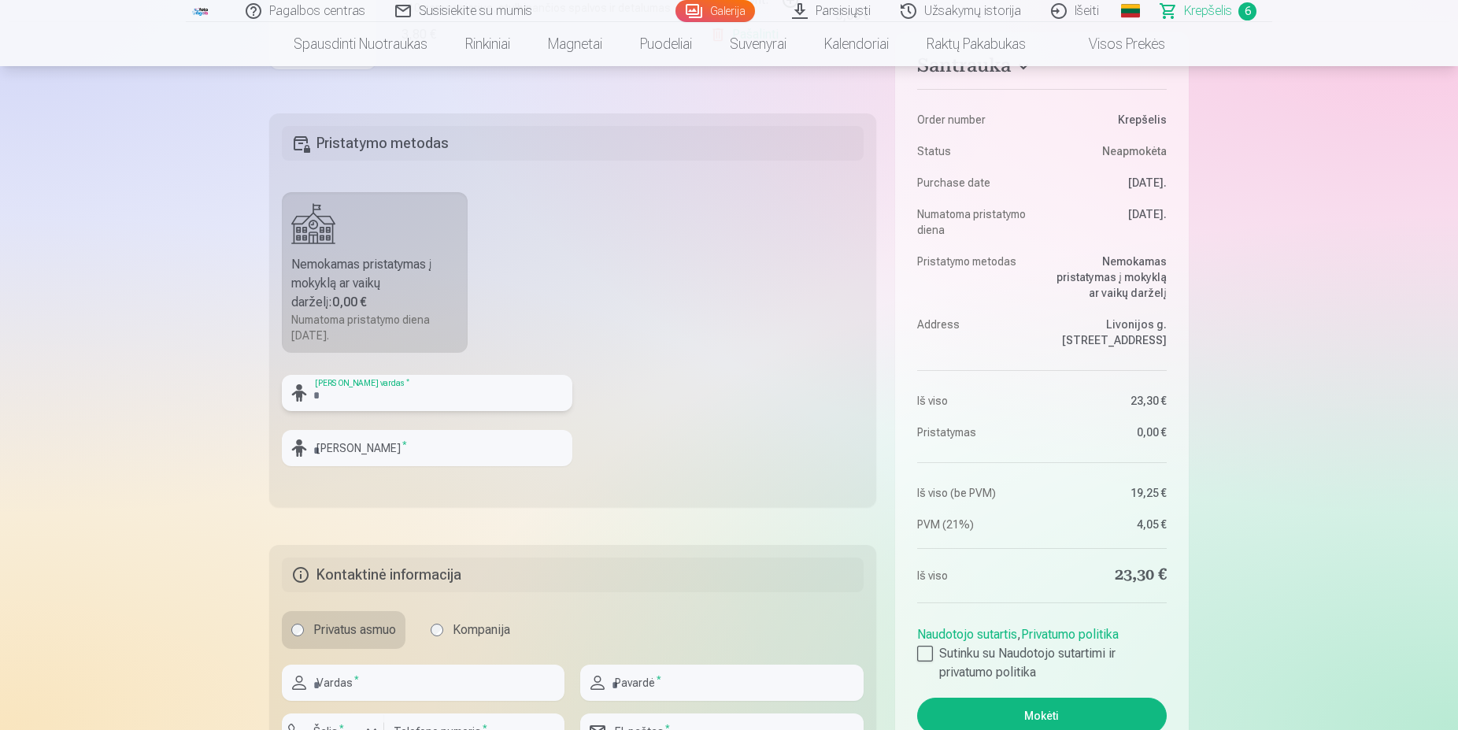
click at [361, 396] on input "text" at bounding box center [427, 393] width 290 height 36
type input "*"
type input "*****"
click at [339, 457] on input "text" at bounding box center [427, 448] width 290 height 36
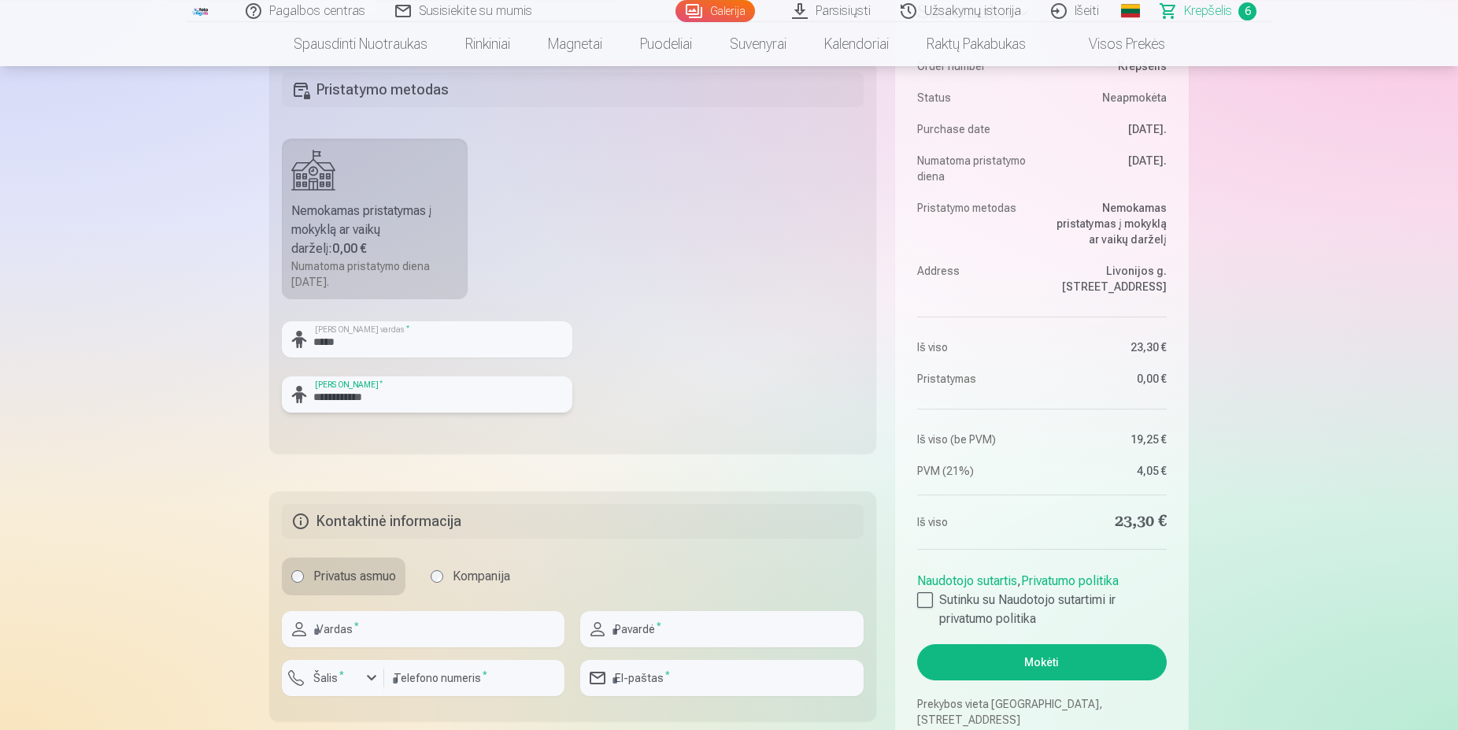
scroll to position [562, 0]
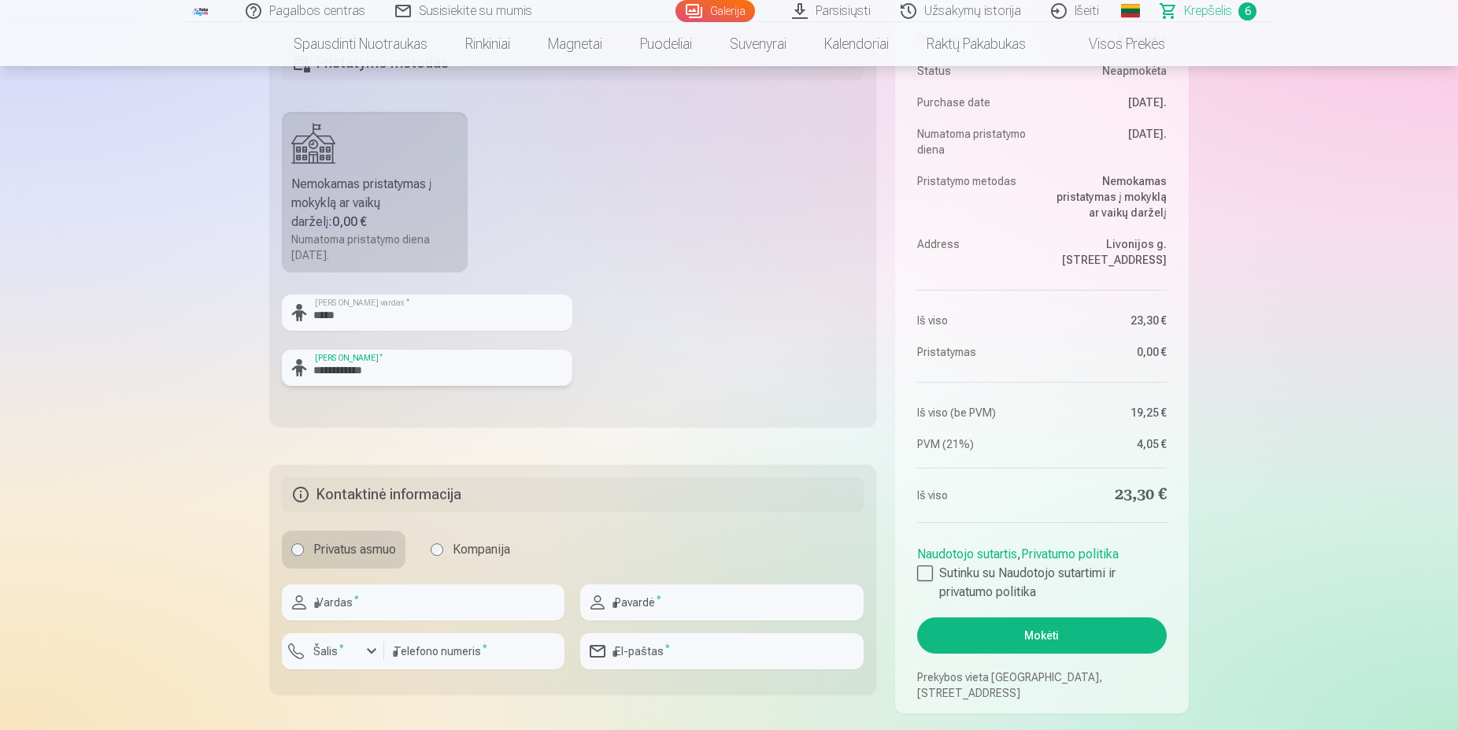
type input "**********"
click at [374, 609] on input "text" at bounding box center [423, 602] width 283 height 36
type input "****"
click at [649, 620] on div at bounding box center [721, 626] width 283 height 13
click at [646, 616] on input "text" at bounding box center [721, 602] width 283 height 36
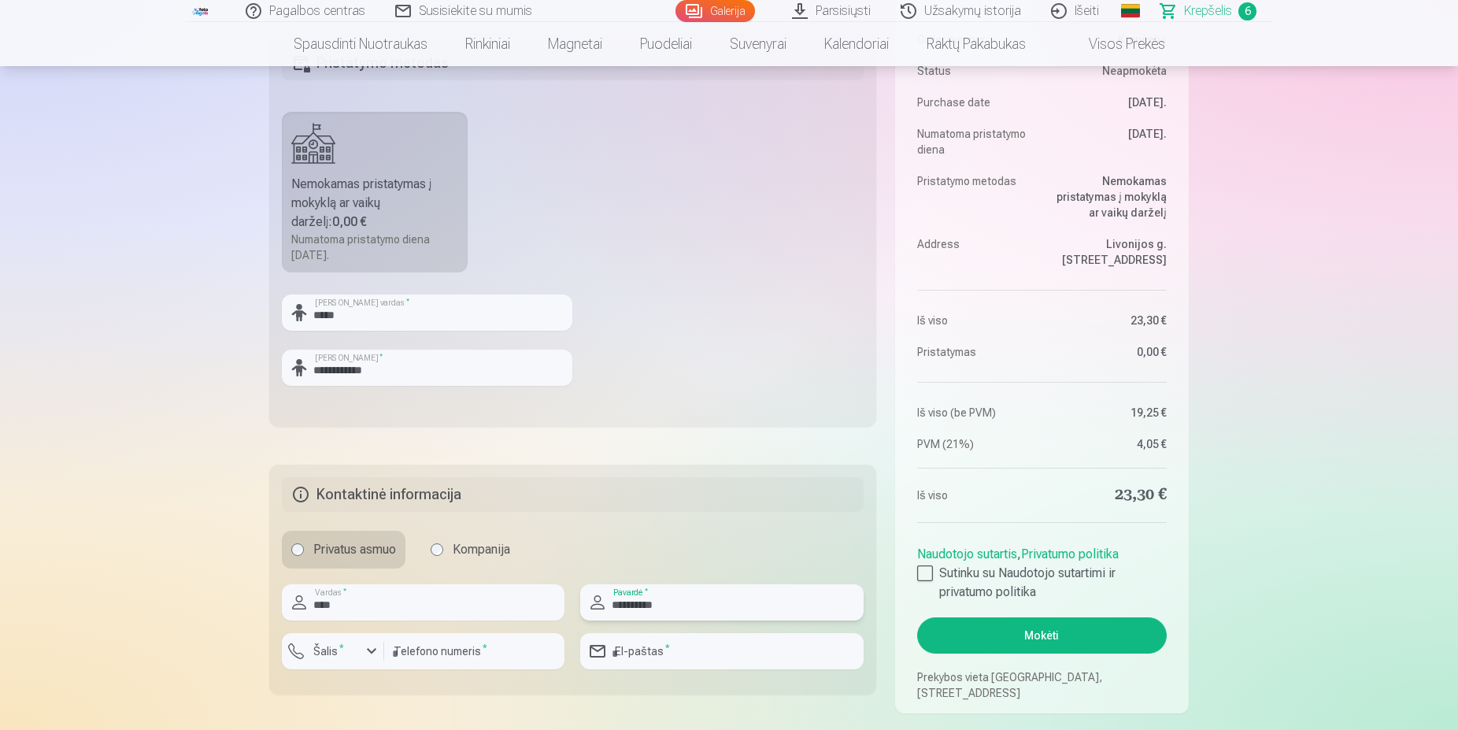
type input "**********"
click at [368, 651] on div "button" at bounding box center [371, 651] width 19 height 19
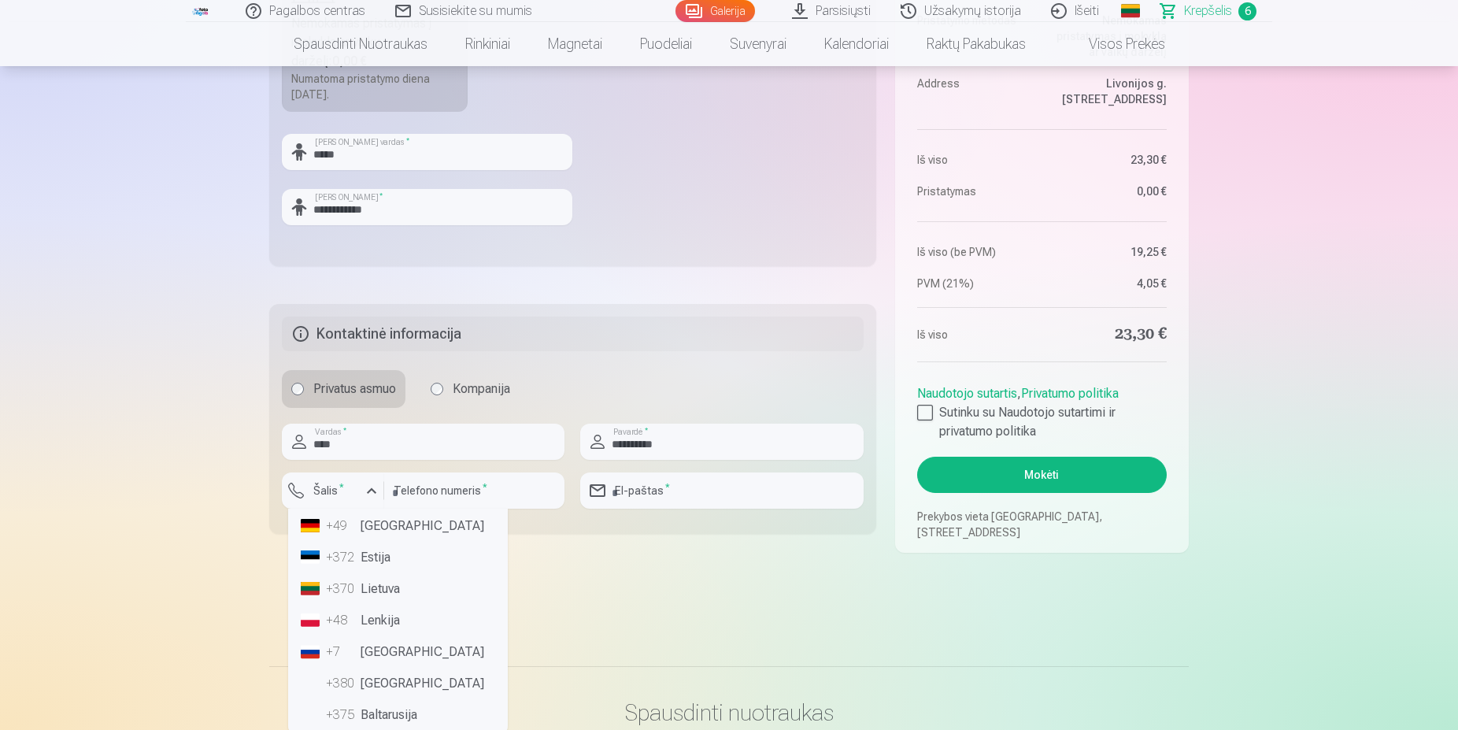
scroll to position [99, 0]
click at [392, 559] on li "+370 Lietuva" at bounding box center [397, 561] width 207 height 31
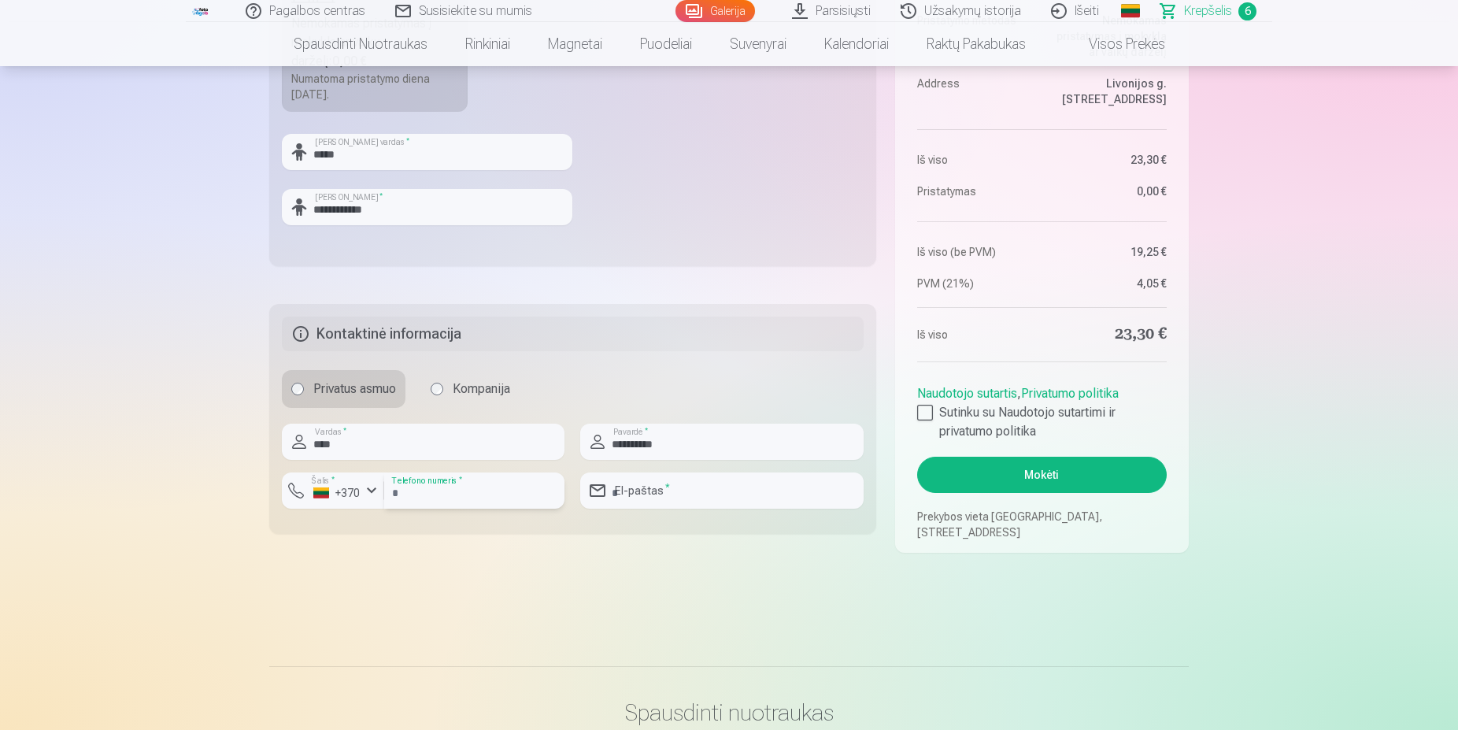
click at [431, 492] on input "number" at bounding box center [474, 490] width 180 height 36
click at [643, 501] on input "email" at bounding box center [721, 490] width 283 height 36
drag, startPoint x: 929, startPoint y: 405, endPoint x: 929, endPoint y: 423, distance: 17.3
click at [929, 411] on div at bounding box center [925, 413] width 16 height 16
click at [930, 414] on div at bounding box center [925, 413] width 16 height 16
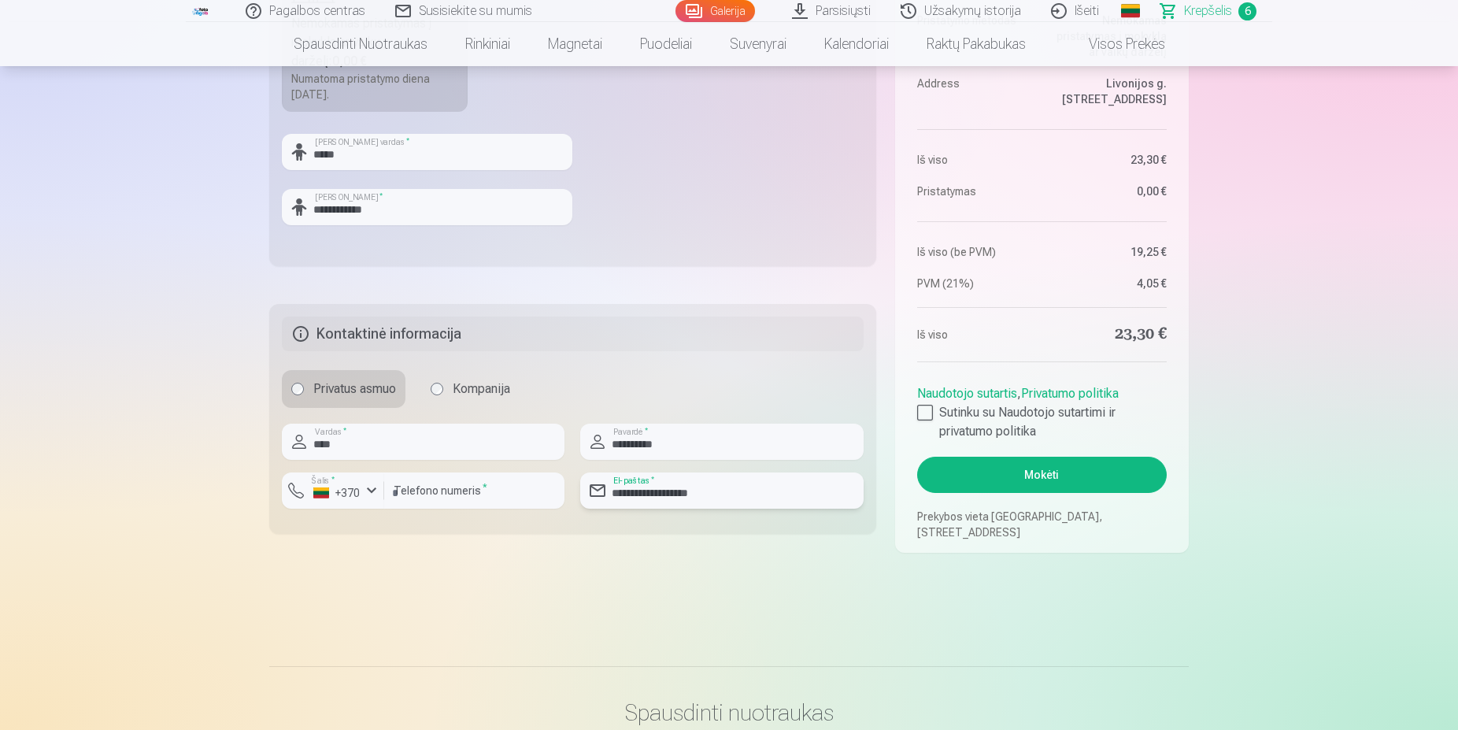
click at [660, 497] on input "**********" at bounding box center [721, 490] width 283 height 36
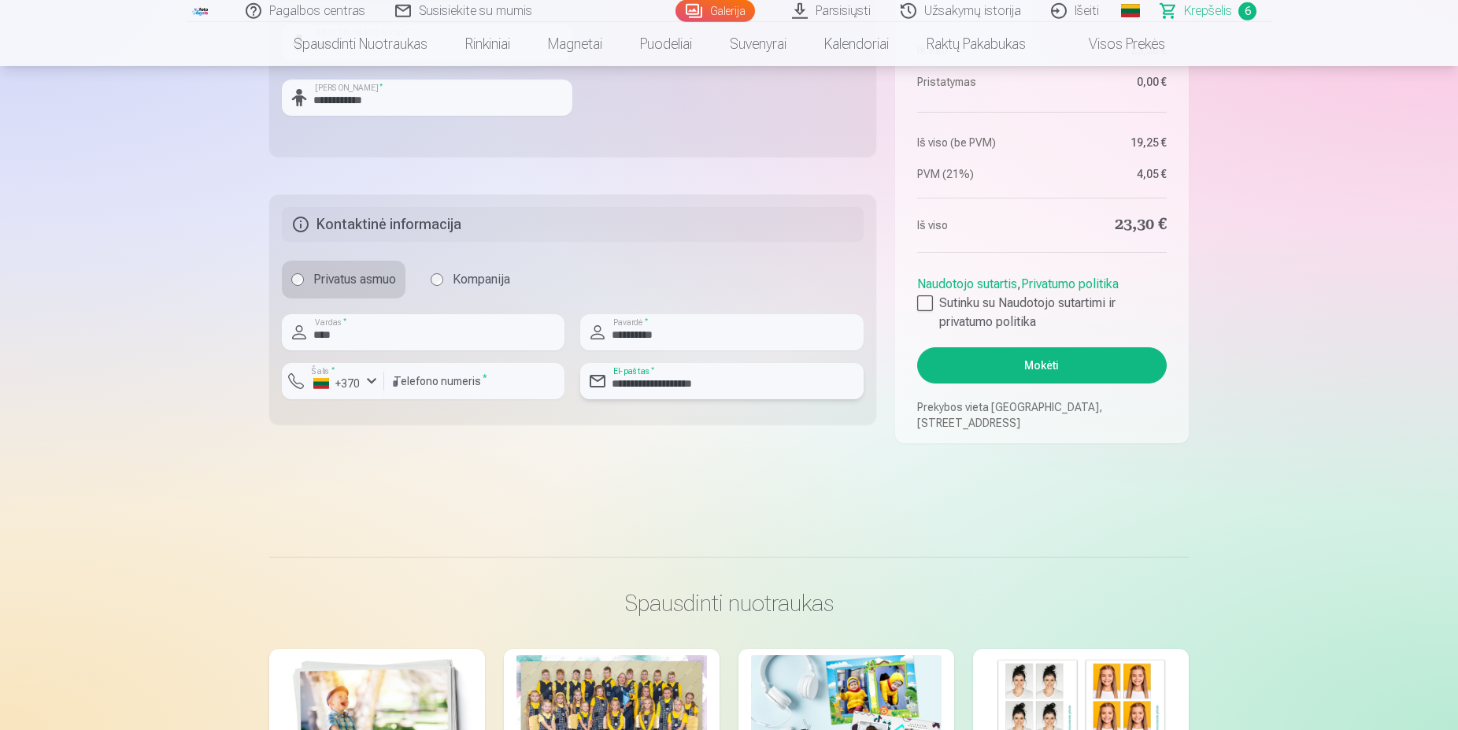
scroll to position [883, 0]
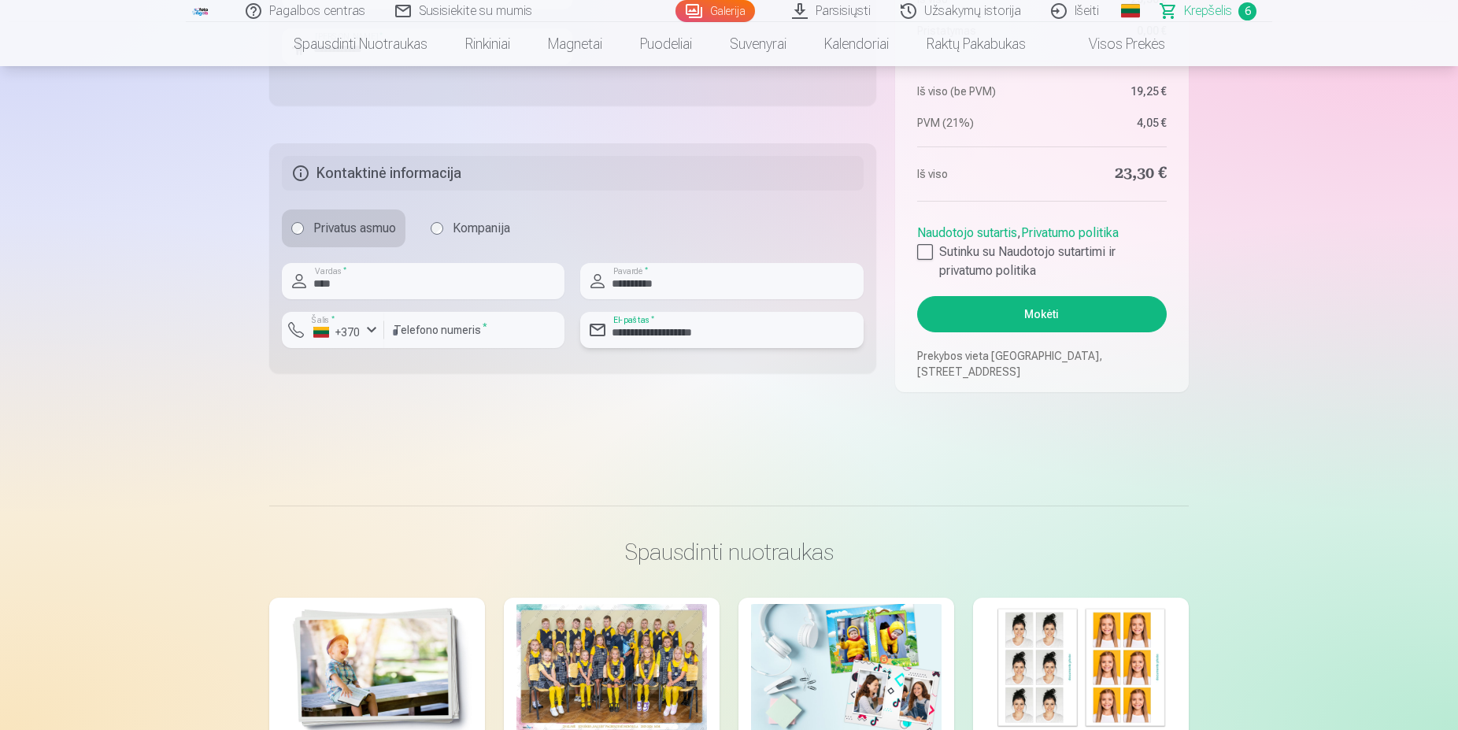
type input "**********"
click at [1056, 320] on button "Mokėti" at bounding box center [1042, 314] width 250 height 36
click at [564, 318] on input "number" at bounding box center [474, 330] width 180 height 36
click at [1075, 314] on button "Mokėti" at bounding box center [1042, 314] width 250 height 36
click at [418, 328] on input "number" at bounding box center [474, 330] width 180 height 36
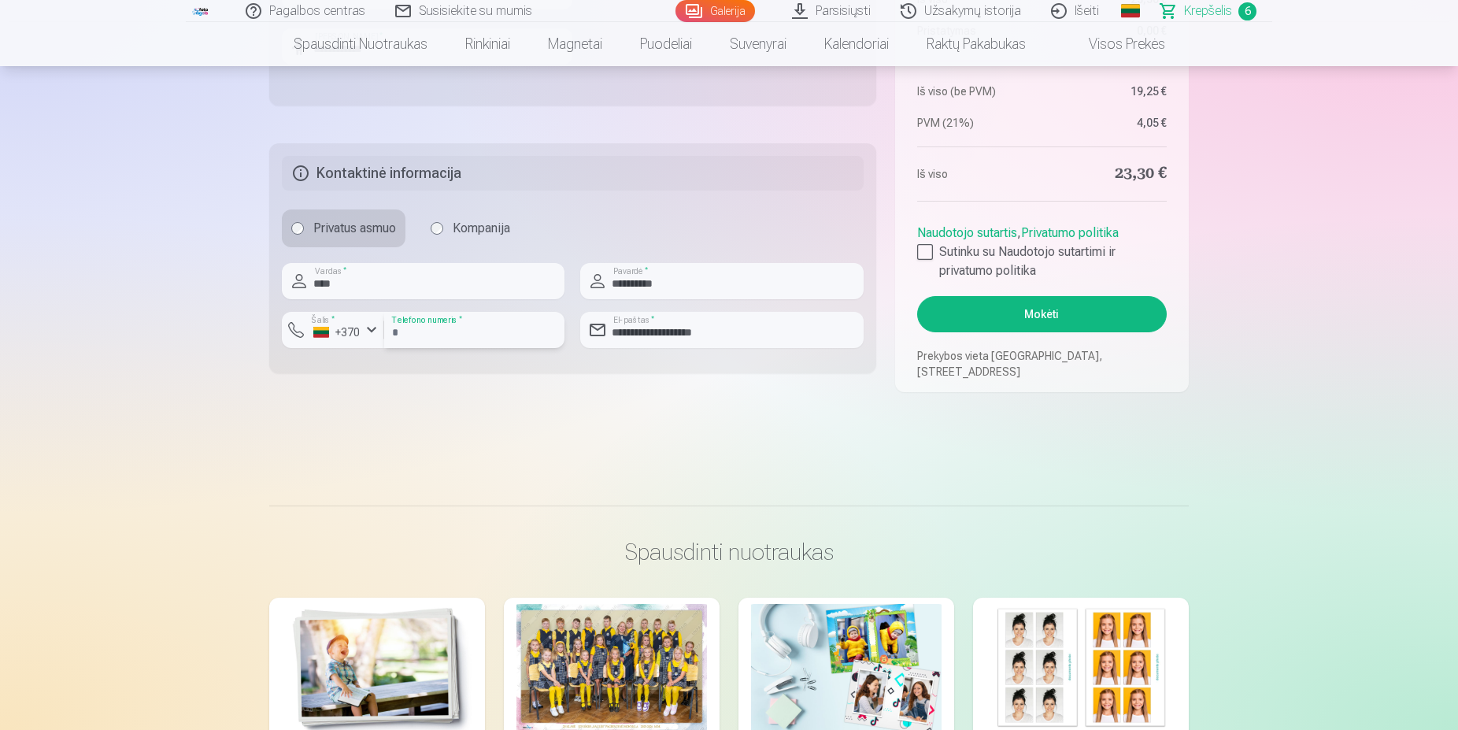
click at [416, 328] on input "number" at bounding box center [474, 330] width 180 height 36
click at [1089, 322] on button "Mokėti" at bounding box center [1042, 314] width 250 height 36
click at [303, 353] on div at bounding box center [333, 354] width 102 height 13
click at [413, 332] on input "number" at bounding box center [474, 330] width 180 height 36
click at [395, 330] on input "number" at bounding box center [474, 330] width 180 height 36
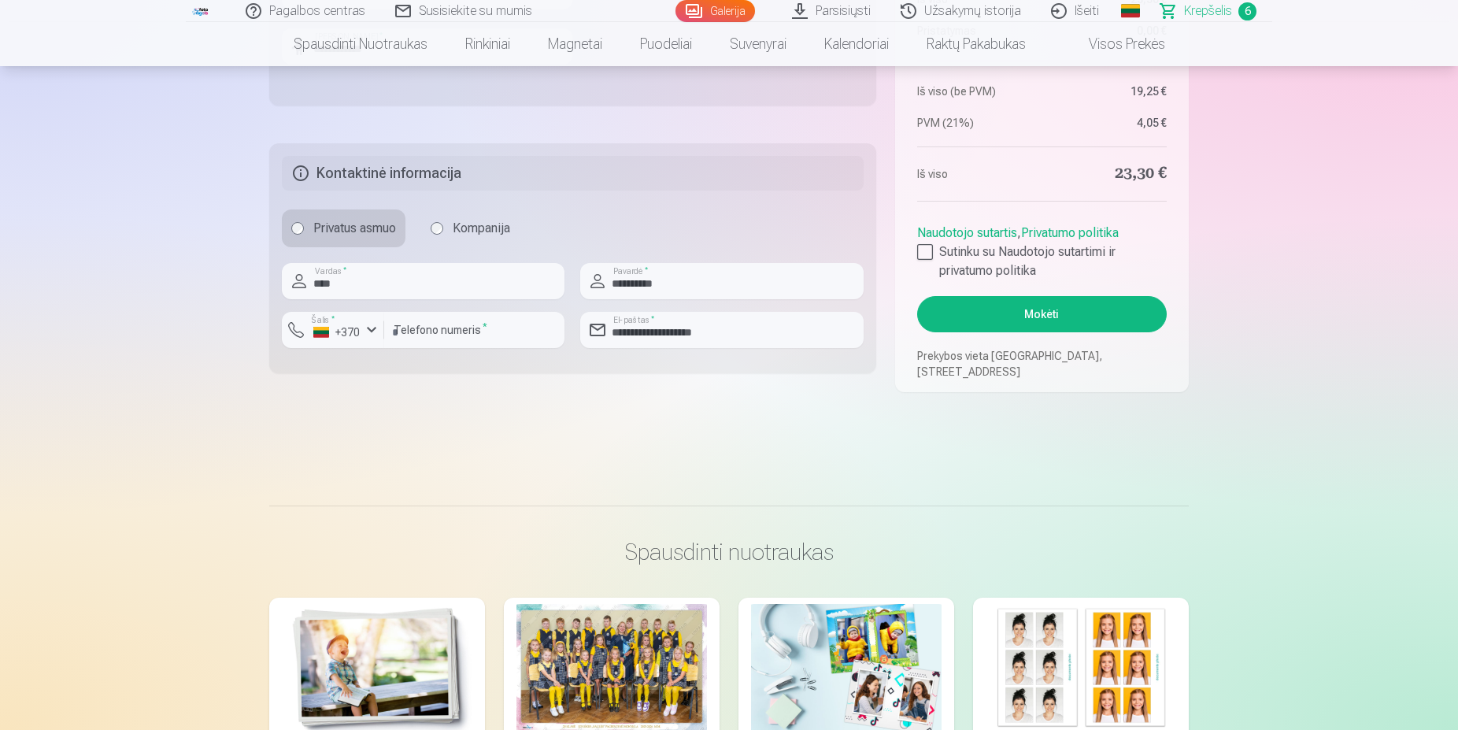
click at [1048, 308] on button "Mokėti" at bounding box center [1042, 314] width 250 height 36
drag, startPoint x: 477, startPoint y: 327, endPoint x: 96, endPoint y: 303, distance: 381.7
click at [384, 312] on input "number" at bounding box center [474, 330] width 180 height 36
click at [445, 322] on input "number" at bounding box center [474, 330] width 180 height 36
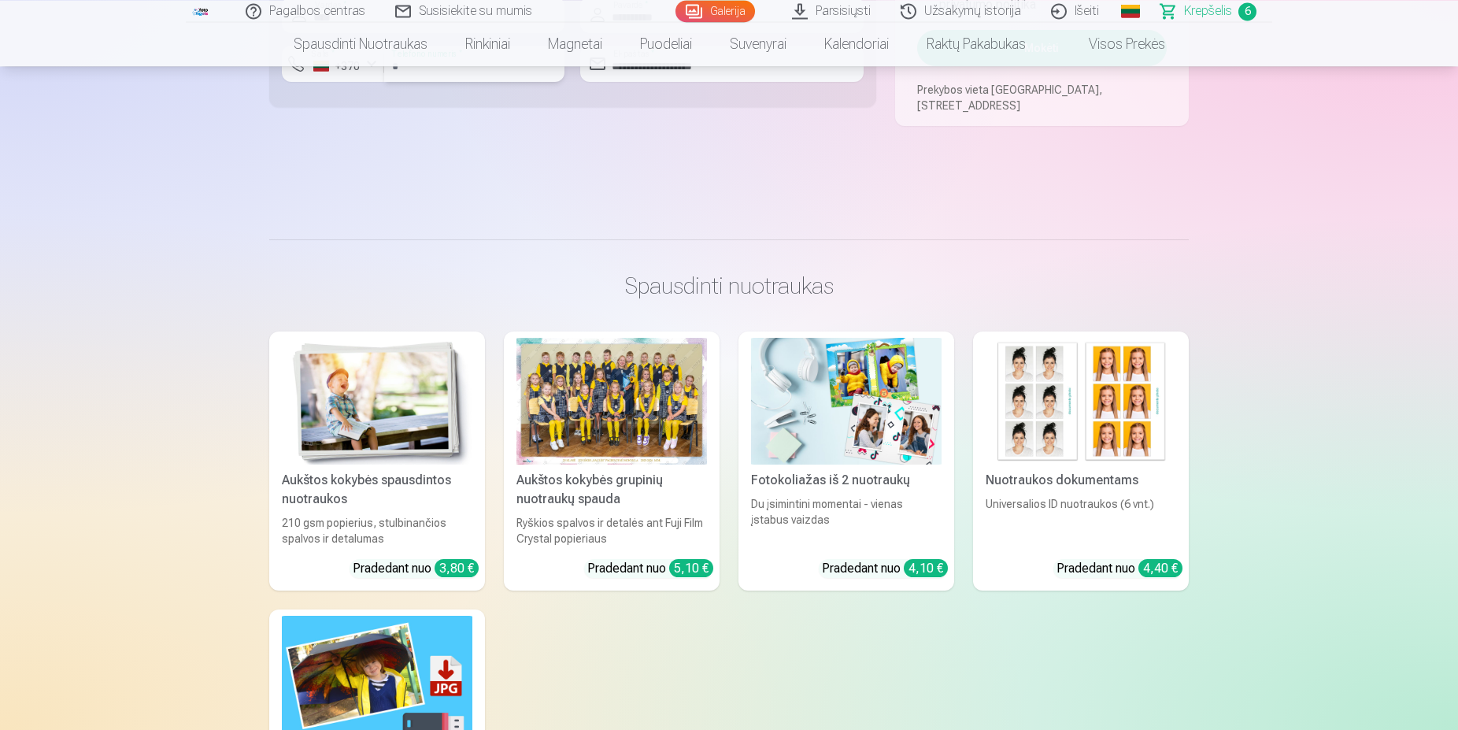
scroll to position [803, 0]
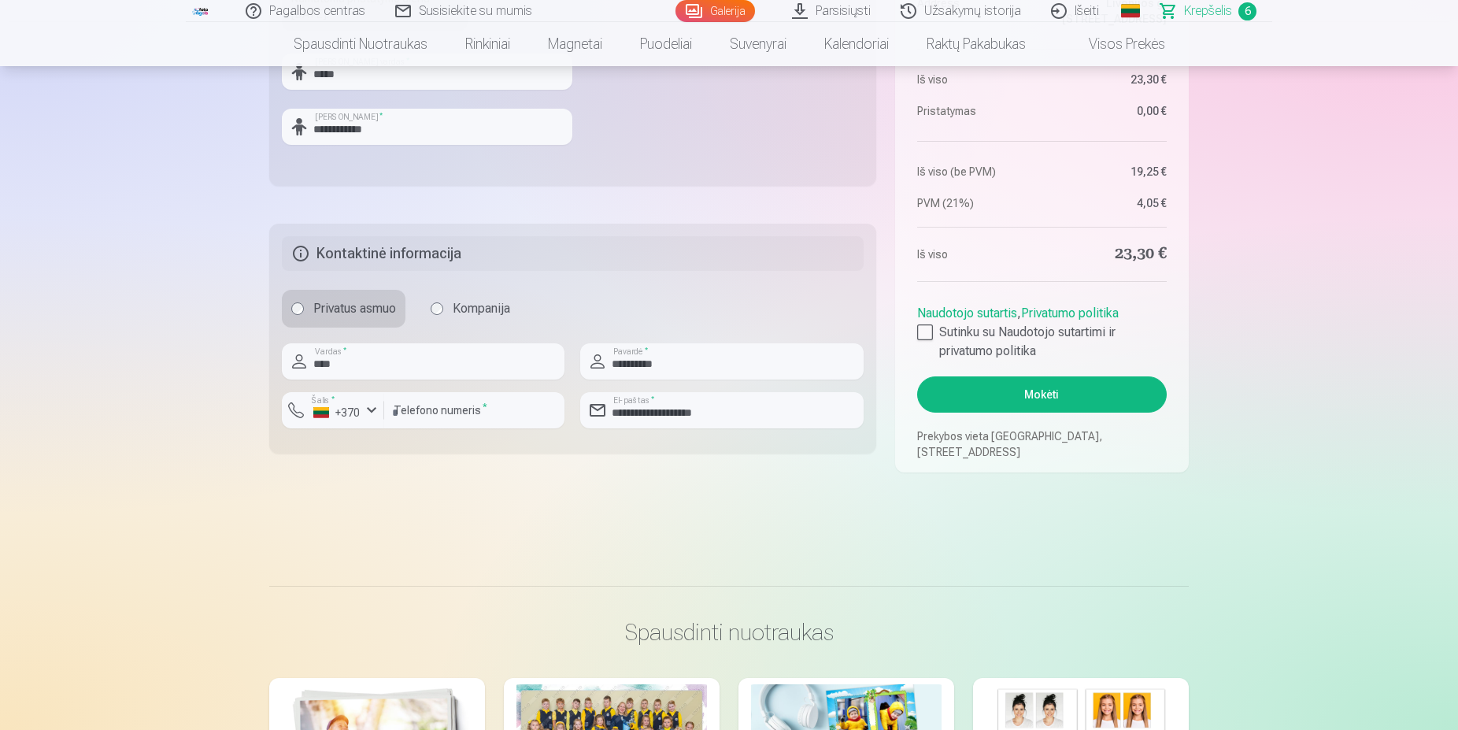
click at [1030, 390] on button "Mokėti" at bounding box center [1042, 394] width 250 height 36
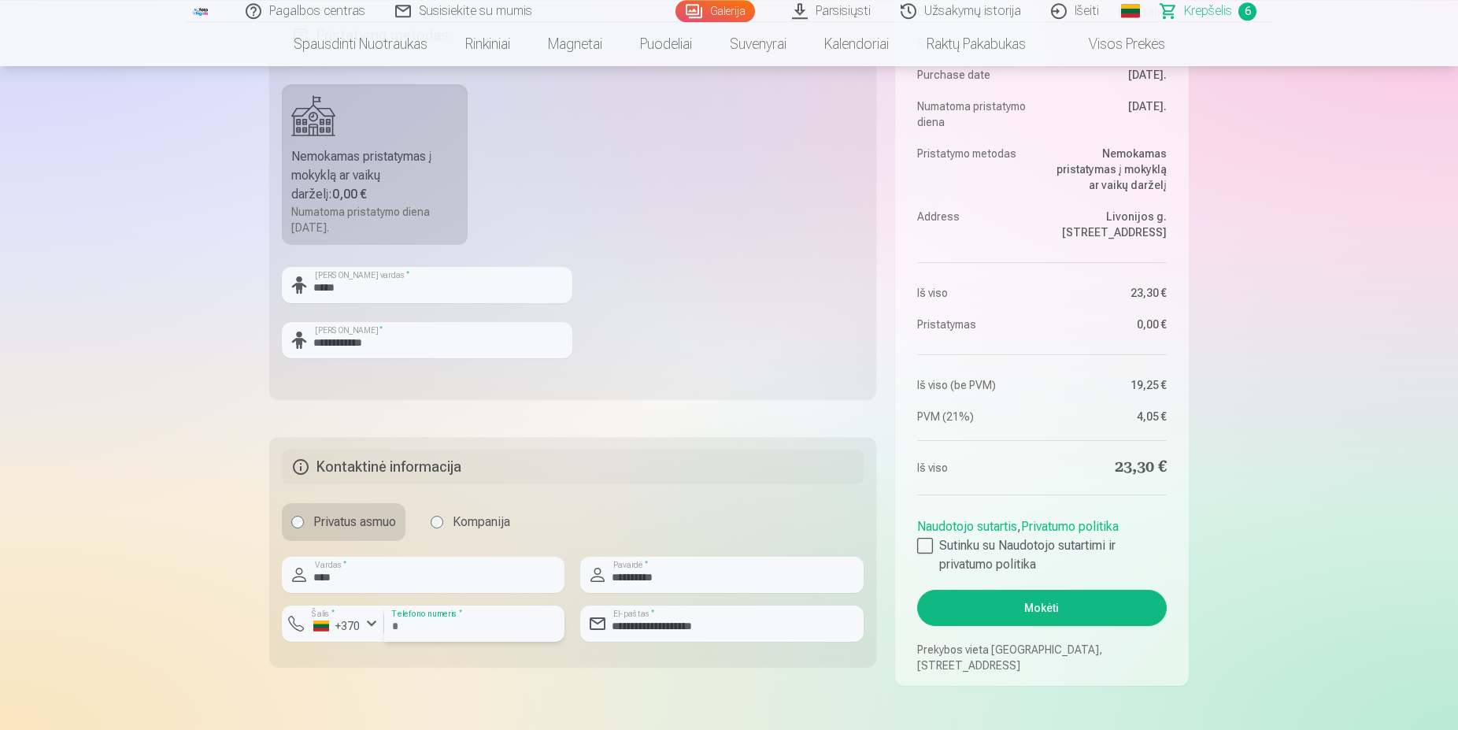
scroll to position [723, 0]
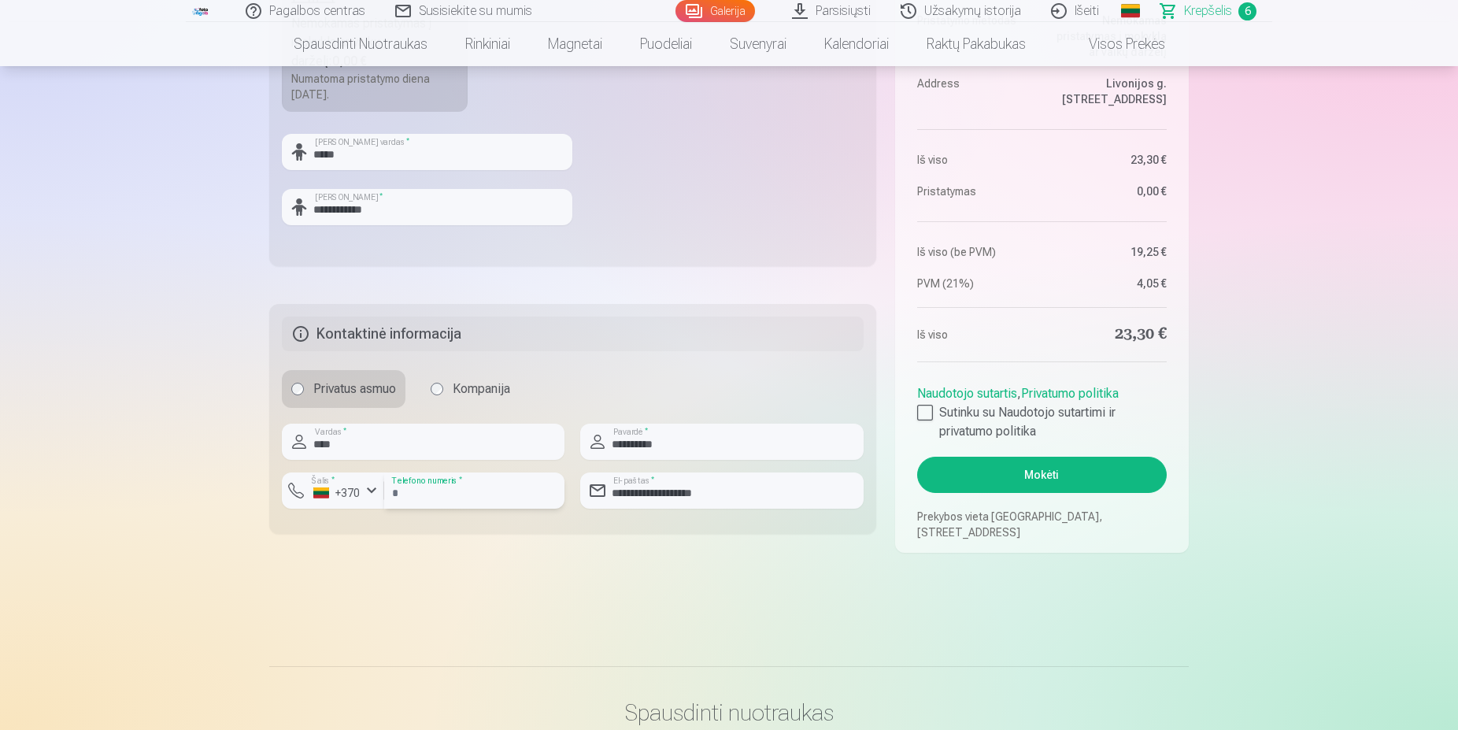
drag, startPoint x: 421, startPoint y: 493, endPoint x: 344, endPoint y: 490, distance: 77.2
click at [384, 490] on input "number" at bounding box center [474, 490] width 180 height 36
click at [1012, 482] on button "Mokėti" at bounding box center [1042, 475] width 250 height 36
drag, startPoint x: 453, startPoint y: 488, endPoint x: 355, endPoint y: 490, distance: 98.4
click at [384, 490] on input "number" at bounding box center [474, 490] width 180 height 36
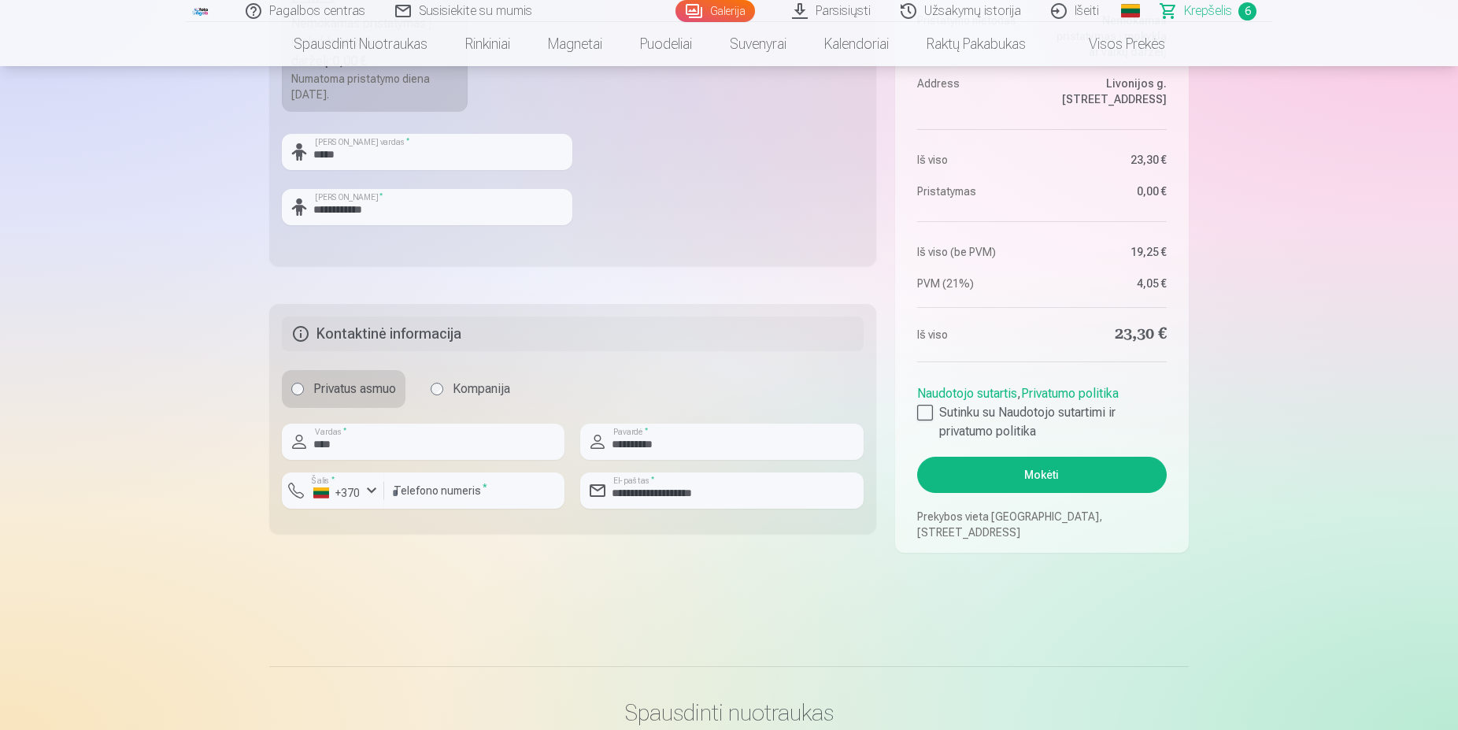
click at [1039, 468] on button "Mokėti" at bounding box center [1042, 475] width 250 height 36
drag, startPoint x: 480, startPoint y: 486, endPoint x: -40, endPoint y: 517, distance: 521.2
click at [384, 509] on input "number" at bounding box center [474, 490] width 180 height 36
type input "*********"
click at [1058, 478] on button "Mokėti" at bounding box center [1042, 475] width 250 height 36
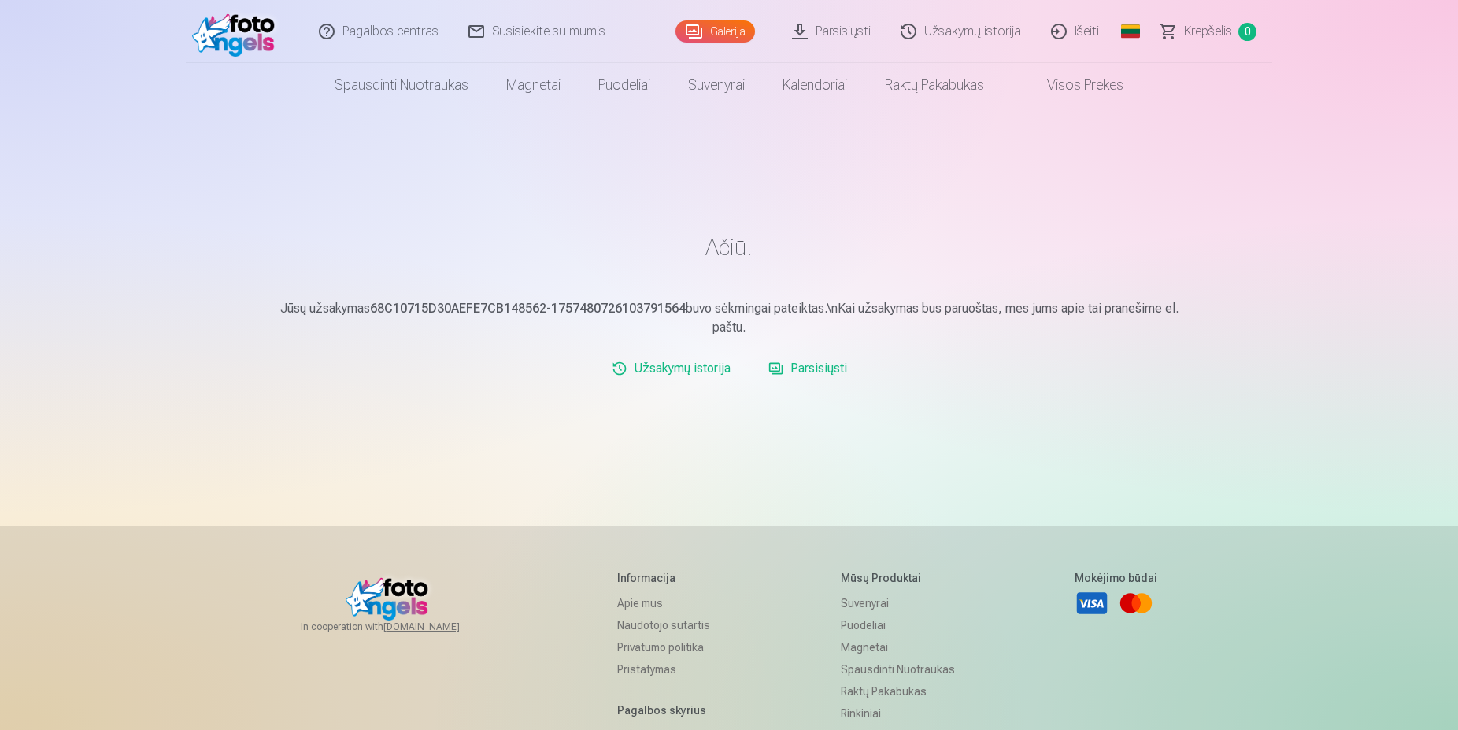
click at [1089, 29] on link "Išeiti" at bounding box center [1076, 31] width 78 height 63
